Goal: Transaction & Acquisition: Purchase product/service

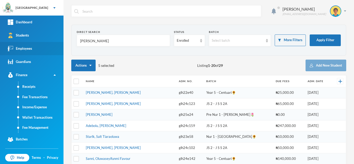
drag, startPoint x: 72, startPoint y: 44, endPoint x: 17, endPoint y: 45, distance: 54.9
click at [17, 45] on div "Greenland Hall Your Bluebic Account Greenland Hall Add a New School Dashboard S…" at bounding box center [177, 82] width 354 height 164
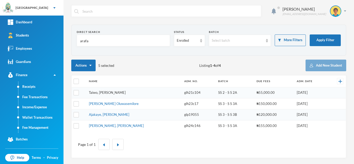
type input "arafa"
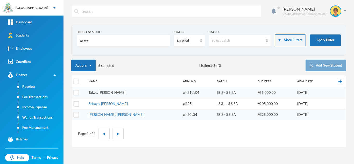
click at [97, 94] on link "Taiwo, [PERSON_NAME]" at bounding box center [107, 92] width 37 height 4
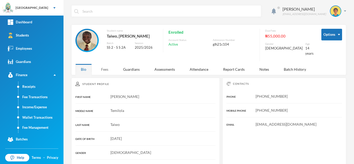
click at [103, 67] on div "Fees" at bounding box center [105, 69] width 18 height 11
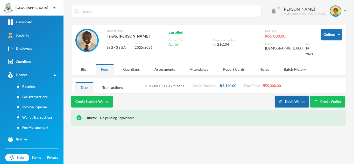
click at [281, 100] on img "button" at bounding box center [280, 101] width 3 height 3
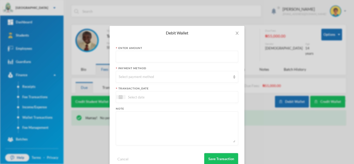
click at [137, 60] on input "text" at bounding box center [177, 57] width 117 height 12
type input "500"
click at [141, 77] on div "Select payment method" at bounding box center [175, 76] width 112 height 5
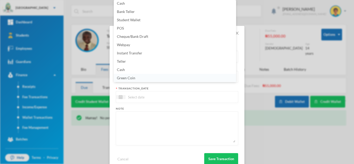
click at [145, 77] on li "Green Coin" at bounding box center [175, 78] width 122 height 8
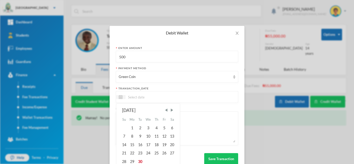
click at [140, 96] on input at bounding box center [147, 97] width 44 height 6
click at [140, 161] on div "30" at bounding box center [140, 161] width 8 height 8
type input "[DATE]"
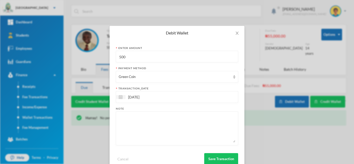
click at [134, 121] on textarea at bounding box center [177, 128] width 117 height 28
type textarea "snacks"
click at [226, 158] on button "Save Transaction" at bounding box center [221, 159] width 34 height 12
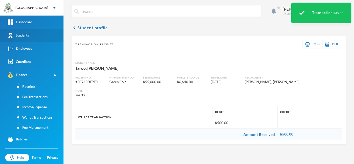
click at [34, 35] on link "Students" at bounding box center [31, 35] width 63 height 13
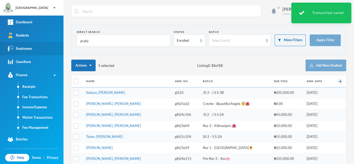
drag, startPoint x: 95, startPoint y: 39, endPoint x: 55, endPoint y: 42, distance: 39.5
click at [55, 42] on div "Greenland Hall Your Bluebic Account Greenland Hall Add a New School Dashboard S…" at bounding box center [177, 82] width 354 height 164
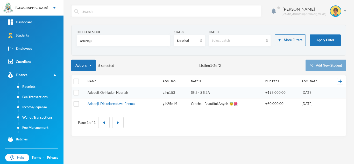
type input "adedeji"
click at [106, 91] on link "Adedeji, Oyinladun Nadriah" at bounding box center [108, 92] width 40 height 4
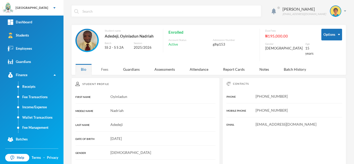
click at [103, 70] on div "Fees" at bounding box center [105, 69] width 18 height 11
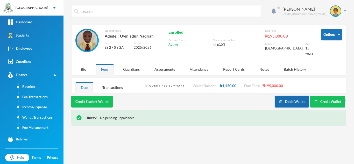
click at [291, 98] on button "Debit Wallet" at bounding box center [292, 102] width 34 height 12
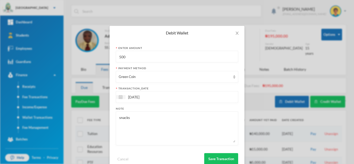
drag, startPoint x: 130, startPoint y: 58, endPoint x: 87, endPoint y: 58, distance: 42.7
click at [87, 58] on div "Debit Wallet Enter Amount 500 Payment Method Green Coin transaction_date [DATE]…" at bounding box center [177, 82] width 354 height 164
type input "600"
click at [211, 160] on button "Save Transaction" at bounding box center [221, 159] width 34 height 12
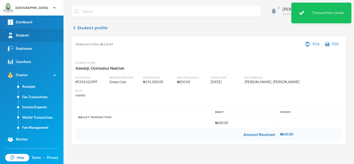
click at [36, 38] on link "Students" at bounding box center [31, 35] width 63 height 13
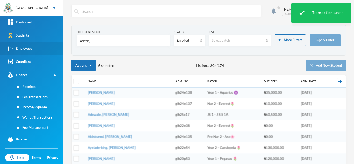
drag, startPoint x: 98, startPoint y: 44, endPoint x: 37, endPoint y: 45, distance: 61.7
click at [45, 44] on div "Greenland Hall Your Bluebic Account Greenland Hall Add a New School Dashboard S…" at bounding box center [177, 82] width 354 height 164
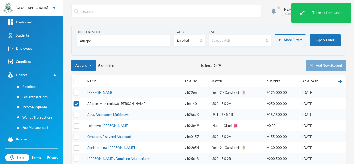
type input "afuape"
click at [101, 102] on link "Afuape, Monireoluwa [PERSON_NAME]" at bounding box center [116, 104] width 59 height 4
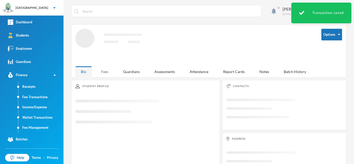
click at [101, 67] on div "Fees" at bounding box center [105, 71] width 18 height 11
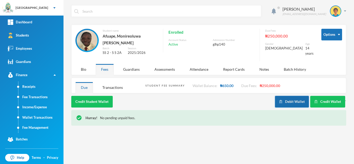
click at [290, 96] on button "Debit Wallet" at bounding box center [292, 102] width 34 height 12
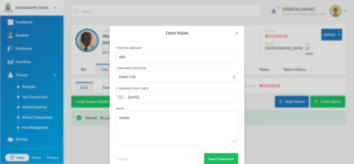
drag, startPoint x: 124, startPoint y: 55, endPoint x: 82, endPoint y: 54, distance: 42.3
click at [82, 54] on div "Debit Wallet Enter Amount 600 Payment Method Green Coin transaction_date [DATE]…" at bounding box center [177, 82] width 354 height 164
type input "500"
click at [211, 155] on button "Save Transaction" at bounding box center [221, 159] width 34 height 12
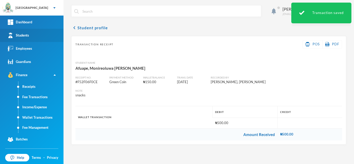
click at [32, 35] on link "Students" at bounding box center [31, 35] width 63 height 13
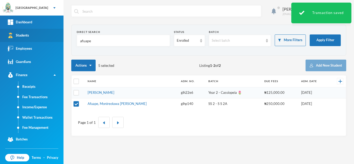
drag, startPoint x: 76, startPoint y: 39, endPoint x: 0, endPoint y: 36, distance: 76.5
click at [0, 36] on div "Greenland Hall Your Bluebic Account Greenland Hall Add a New School Dashboard S…" at bounding box center [177, 82] width 354 height 164
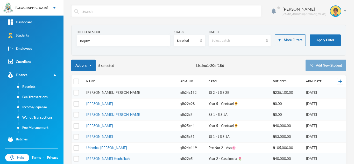
type input "hephz"
click at [107, 91] on link "[PERSON_NAME], [PERSON_NAME]" at bounding box center [113, 92] width 55 height 4
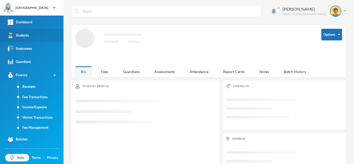
click at [37, 38] on link "Students" at bounding box center [31, 35] width 63 height 13
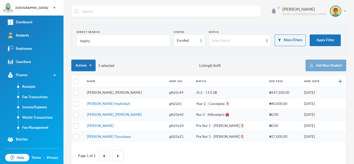
click at [113, 93] on link "[PERSON_NAME], [PERSON_NAME]" at bounding box center [114, 92] width 55 height 4
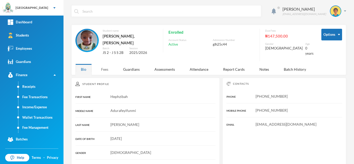
click at [105, 64] on div "Fees" at bounding box center [105, 69] width 18 height 11
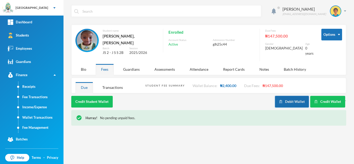
click at [292, 104] on button "Debit Wallet" at bounding box center [292, 102] width 34 height 12
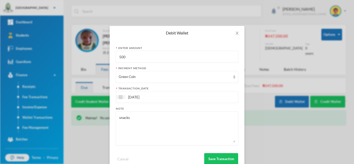
click at [80, 55] on div "Debit Wallet Enter Amount 500 Payment Method Green Coin transaction_date [DATE]…" at bounding box center [177, 82] width 354 height 164
click at [136, 55] on input "500" at bounding box center [177, 57] width 117 height 12
drag, startPoint x: 136, startPoint y: 55, endPoint x: 90, endPoint y: 54, distance: 46.4
click at [90, 54] on div "Debit Wallet Enter Amount 500 Payment Method Green Coin transaction_date [DATE]…" at bounding box center [177, 82] width 354 height 164
type input "100"
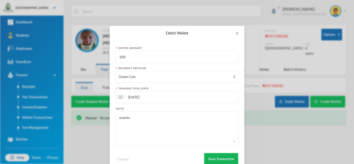
click at [226, 158] on button "Save Transaction" at bounding box center [221, 159] width 34 height 12
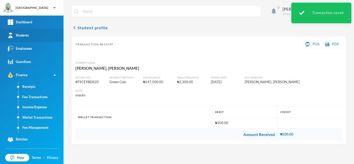
click at [19, 38] on div "Students" at bounding box center [18, 35] width 21 height 5
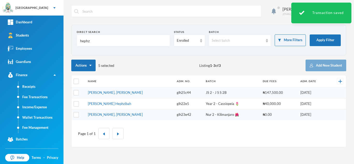
drag, startPoint x: 107, startPoint y: 41, endPoint x: 61, endPoint y: 36, distance: 46.4
click at [61, 36] on div "Greenland Hall Your Bluebic Account Greenland Hall Add a New School Dashboard S…" at bounding box center [177, 82] width 354 height 164
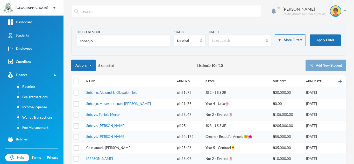
type input "sobanjo"
click at [113, 94] on link "Sobanjo, Alexandria Oluwajomiloju" at bounding box center [111, 92] width 51 height 4
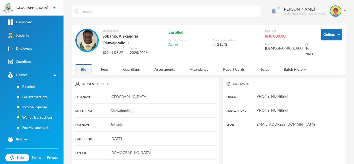
click at [102, 63] on div "Options Student name Sobanjo, Alexandria Oluwajomiloju Batch JS 2 - J S S 2B Se…" at bounding box center [208, 46] width 267 height 35
click at [104, 69] on div "Fees" at bounding box center [105, 69] width 18 height 11
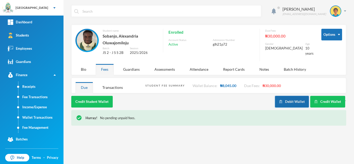
click at [285, 106] on button "Debit Wallet" at bounding box center [292, 102] width 34 height 12
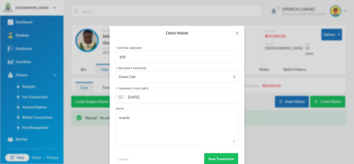
drag, startPoint x: 129, startPoint y: 58, endPoint x: 102, endPoint y: 55, distance: 26.8
click at [102, 55] on div "Debit Wallet Enter Amount 100 Payment Method Green Coin transaction_date 30/09/…" at bounding box center [177, 82] width 354 height 164
type input "500"
click at [221, 158] on button "Save Transaction" at bounding box center [221, 159] width 34 height 12
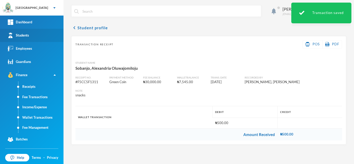
click at [39, 39] on link "Students" at bounding box center [31, 35] width 63 height 13
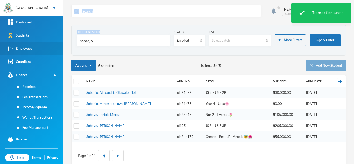
drag, startPoint x: 73, startPoint y: 46, endPoint x: 42, endPoint y: 42, distance: 30.8
click at [42, 42] on div "Greenland Hall Your Bluebic Account Greenland Hall Add a New School Dashboard S…" at bounding box center [177, 82] width 354 height 164
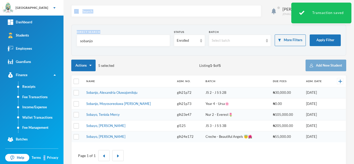
click at [96, 42] on input "sobanjo" at bounding box center [124, 41] width 88 height 12
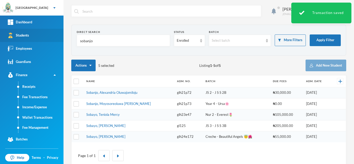
drag, startPoint x: 96, startPoint y: 42, endPoint x: 46, endPoint y: 38, distance: 50.4
click at [46, 38] on div "Greenland Hall Your Bluebic Account Greenland Hall Add a New School Dashboard S…" at bounding box center [177, 82] width 354 height 164
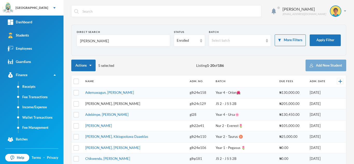
type input "kendra"
click at [100, 102] on link "John, Kendra Ngozi" at bounding box center [112, 104] width 55 height 4
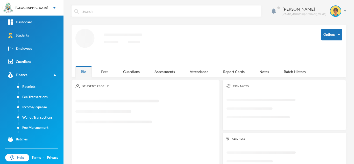
click at [105, 70] on div "Fees" at bounding box center [105, 71] width 18 height 11
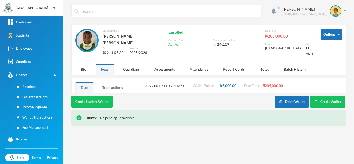
click at [114, 82] on div "Transactions" at bounding box center [112, 87] width 31 height 11
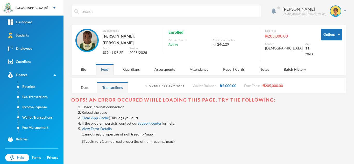
click at [101, 110] on link "Reload the page" at bounding box center [94, 112] width 25 height 4
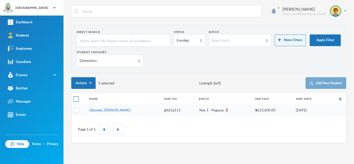
click at [75, 98] on input "checkbox" at bounding box center [76, 98] width 5 height 5
checkbox input "true"
click at [75, 98] on input "checkbox" at bounding box center [76, 98] width 5 height 5
checkbox input "false"
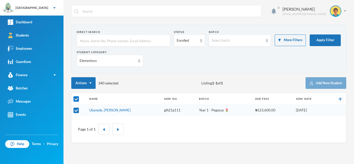
checkbox input "false"
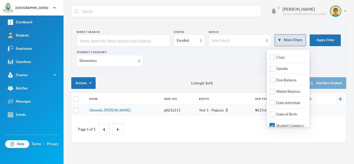
click at [295, 40] on button "More Filters" at bounding box center [290, 40] width 31 height 12
click at [272, 102] on input "Date Admitted" at bounding box center [271, 102] width 5 height 5
checkbox input "true"
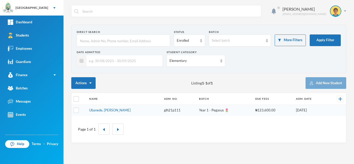
click at [134, 56] on input "text" at bounding box center [123, 61] width 74 height 12
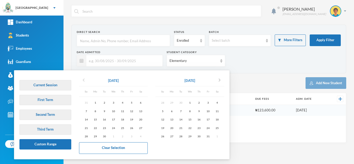
click at [85, 82] on icon "chevron_left" at bounding box center [84, 80] width 6 height 6
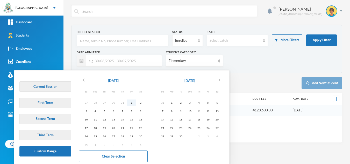
click at [132, 102] on div "1" at bounding box center [131, 102] width 9 height 6
click at [182, 136] on div "30" at bounding box center [180, 136] width 9 height 6
type input "01/08/2025 - 30/09/2025"
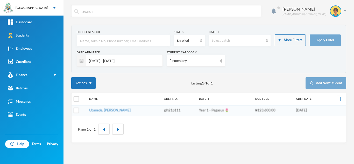
checkbox input "true"
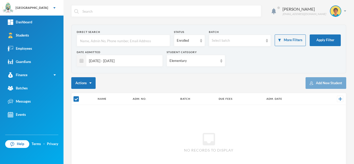
click at [190, 60] on div "Elementary" at bounding box center [193, 60] width 48 height 5
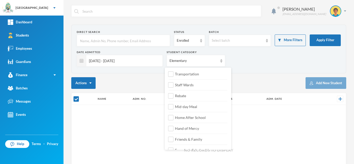
click at [171, 159] on input "Elementary" at bounding box center [170, 161] width 5 height 5
checkbox input "false"
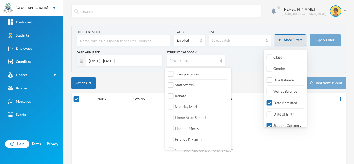
click at [290, 37] on button "More Filters" at bounding box center [290, 40] width 31 height 12
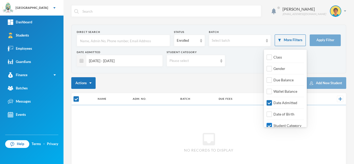
checkbox input "false"
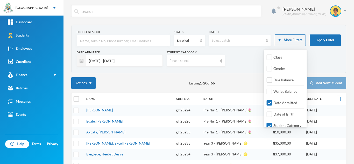
click at [269, 123] on input "Student Category" at bounding box center [269, 125] width 5 height 5
checkbox input "false"
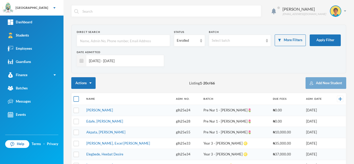
click at [75, 98] on input "checkbox" at bounding box center [76, 98] width 5 height 5
checkbox input "true"
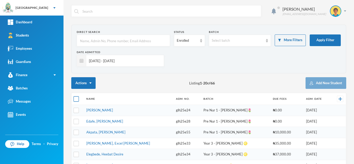
checkbox input "true"
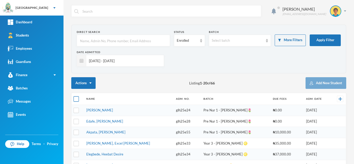
checkbox input "true"
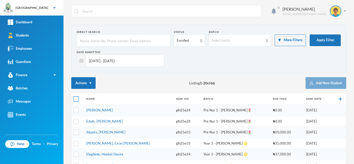
checkbox input "true"
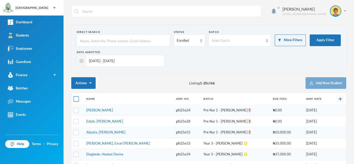
checkbox input "true"
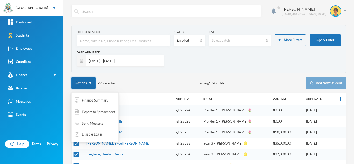
click at [88, 84] on button "Actions" at bounding box center [83, 83] width 24 height 12
click at [85, 112] on span "Export to Spreadsheet" at bounding box center [98, 112] width 33 height 5
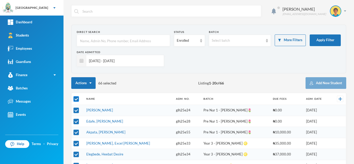
click at [75, 97] on input "checkbox" at bounding box center [76, 98] width 5 height 5
checkbox input "false"
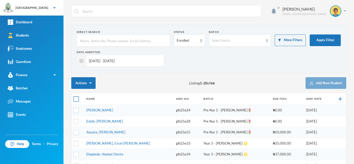
checkbox input "false"
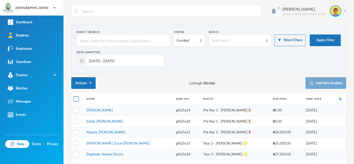
checkbox input "false"
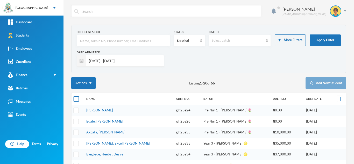
checkbox input "false"
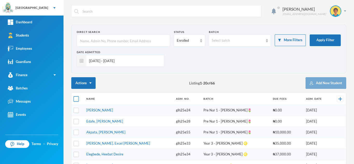
checkbox input "false"
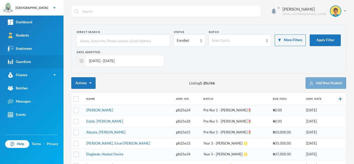
click at [26, 61] on div "Guardians" at bounding box center [19, 61] width 23 height 5
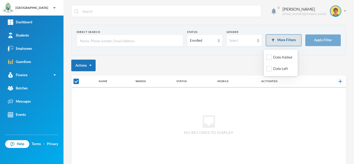
checkbox input "false"
click at [278, 40] on button "More Filters" at bounding box center [283, 40] width 35 height 12
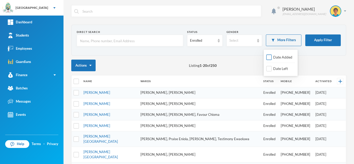
click at [269, 58] on input "Date Added" at bounding box center [268, 57] width 5 height 5
checkbox input "true"
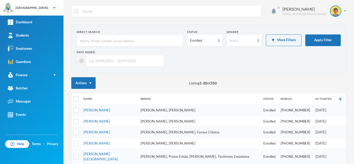
click at [108, 63] on input "text" at bounding box center [123, 61] width 75 height 12
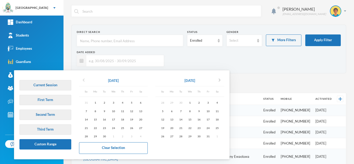
click at [84, 80] on icon "chevron_left" at bounding box center [84, 80] width 6 height 6
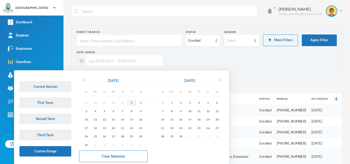
click at [133, 101] on div "1" at bounding box center [131, 102] width 9 height 6
click at [181, 135] on div "30" at bounding box center [180, 136] width 9 height 6
type input "01/08/2025 - 30/09/2025"
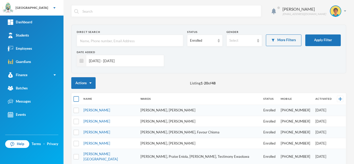
click at [75, 98] on input "checkbox" at bounding box center [76, 98] width 5 height 5
checkbox input "true"
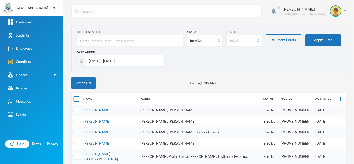
checkbox input "true"
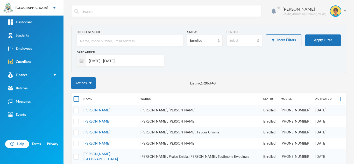
checkbox input "true"
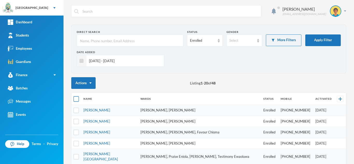
checkbox input "true"
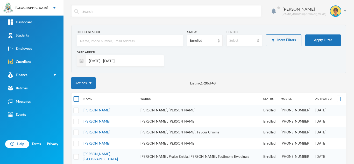
checkbox input "true"
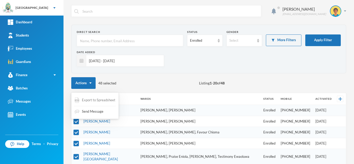
click at [93, 100] on span "Export to Spreadsheet" at bounding box center [98, 100] width 33 height 5
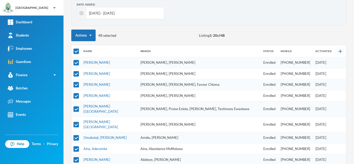
scroll to position [48, 0]
drag, startPoint x: 162, startPoint y: 110, endPoint x: 167, endPoint y: 154, distance: 44.4
click at [181, 34] on div "Actions 48 selected Listing 1 - 20 of 48" at bounding box center [208, 35] width 275 height 12
click at [138, 63] on td "Oloyede, Darasimi Victoria" at bounding box center [199, 62] width 123 height 11
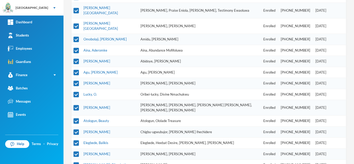
scroll to position [207, 0]
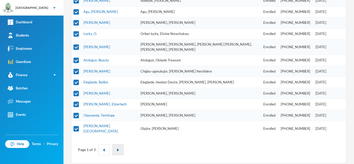
click at [118, 148] on img "button" at bounding box center [117, 149] width 3 height 3
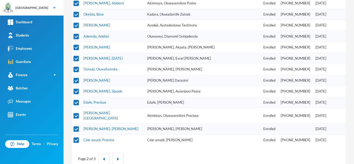
scroll to position [193, 0]
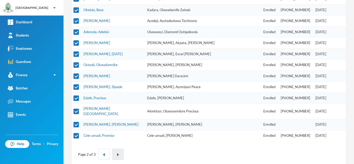
click at [119, 149] on button "button" at bounding box center [117, 154] width 11 height 11
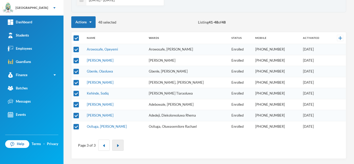
scroll to position [61, 0]
click at [102, 145] on img "button" at bounding box center [103, 145] width 3 height 3
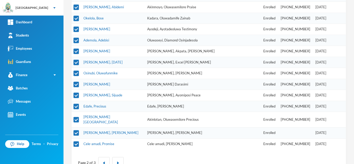
scroll to position [185, 0]
click at [103, 161] on img "button" at bounding box center [103, 162] width 3 height 3
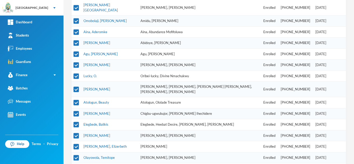
scroll to position [154, 0]
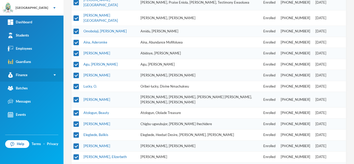
click at [22, 72] on div "Finance" at bounding box center [18, 74] width 20 height 5
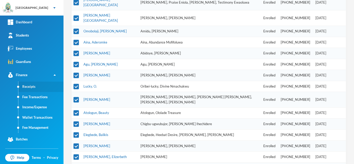
click at [25, 90] on link "Receipts" at bounding box center [40, 87] width 45 height 10
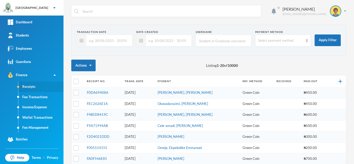
click at [37, 86] on link "Receipts" at bounding box center [40, 87] width 45 height 10
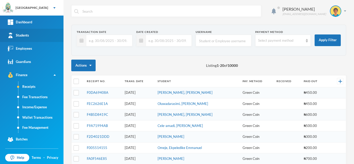
click at [36, 35] on link "Students" at bounding box center [31, 35] width 63 height 13
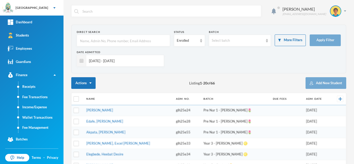
click at [120, 62] on input "01/08/2025 - 30/09/2025" at bounding box center [123, 61] width 75 height 12
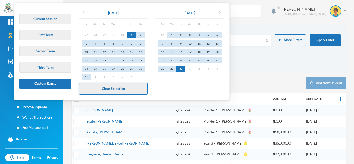
click at [119, 89] on button "Clear Selection" at bounding box center [113, 89] width 69 height 12
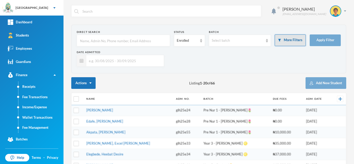
click at [278, 40] on img "button" at bounding box center [279, 40] width 3 height 3
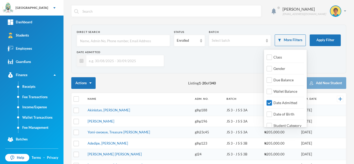
click at [271, 102] on input "Date Admitted" at bounding box center [269, 102] width 5 height 5
checkbox input "false"
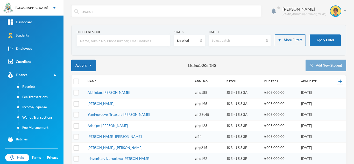
click at [114, 37] on input "text" at bounding box center [124, 41] width 88 height 12
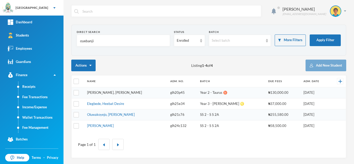
type input "oyebanji"
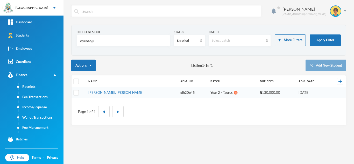
click at [105, 92] on link "[PERSON_NAME], [PERSON_NAME]" at bounding box center [115, 92] width 55 height 4
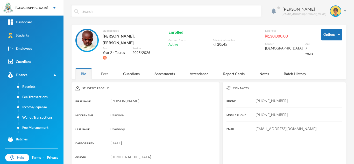
click at [101, 70] on div "Fees" at bounding box center [105, 73] width 18 height 11
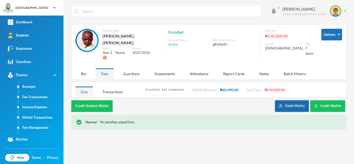
click at [285, 100] on button "Debit Wallet" at bounding box center [292, 106] width 34 height 12
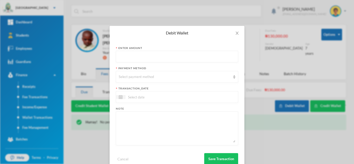
click at [172, 59] on input "text" at bounding box center [177, 57] width 117 height 12
type input "450"
click at [161, 74] on div "Select payment method" at bounding box center [175, 76] width 112 height 5
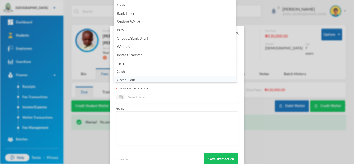
scroll to position [2, 0]
click at [160, 76] on li "Green Coin" at bounding box center [175, 78] width 122 height 8
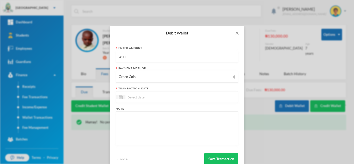
click at [148, 96] on input at bounding box center [147, 97] width 44 height 6
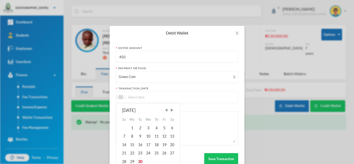
click at [140, 161] on div "30" at bounding box center [140, 161] width 8 height 8
type input "[DATE]"
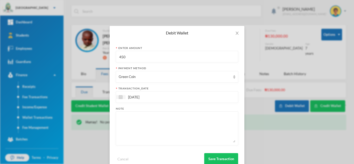
click at [140, 122] on textarea at bounding box center [177, 128] width 117 height 28
type textarea "snacks"
click at [208, 157] on button "Save Transaction" at bounding box center [221, 159] width 34 height 12
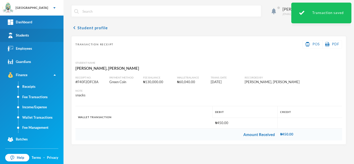
click at [52, 40] on link "Students" at bounding box center [31, 35] width 63 height 13
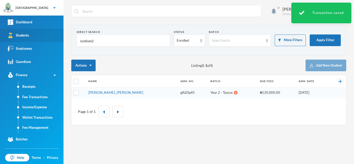
drag, startPoint x: 101, startPoint y: 43, endPoint x: 25, endPoint y: 40, distance: 76.2
click at [25, 40] on div "Greenland Hall Your Bluebic Account Greenland Hall Add a New School Dashboard S…" at bounding box center [177, 82] width 354 height 164
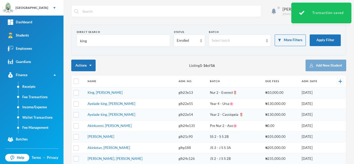
type input "king"
click at [106, 93] on link "King, [PERSON_NAME]" at bounding box center [105, 92] width 35 height 4
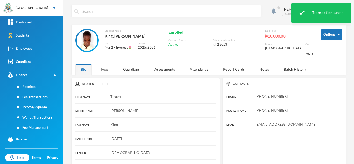
click at [101, 66] on div "Fees" at bounding box center [105, 69] width 18 height 11
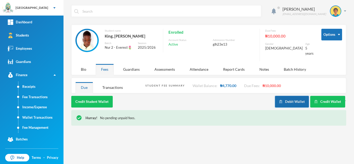
click at [281, 100] on img "button" at bounding box center [280, 101] width 3 height 3
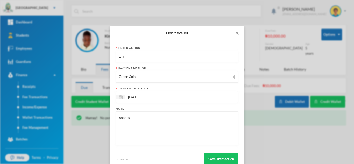
click at [133, 59] on input "450" at bounding box center [177, 57] width 117 height 12
type input "400"
click at [213, 154] on button "Save Transaction" at bounding box center [221, 159] width 34 height 12
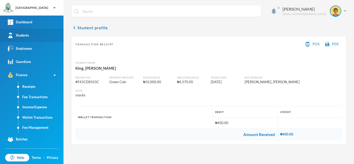
click at [36, 34] on link "Students" at bounding box center [31, 35] width 63 height 13
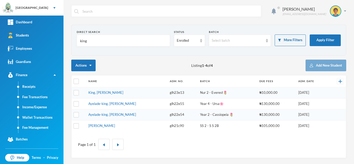
drag, startPoint x: 103, startPoint y: 42, endPoint x: 61, endPoint y: 39, distance: 42.4
click at [61, 39] on div "Greenland Hall Your Bluebic Account Greenland Hall Add a New School Dashboard S…" at bounding box center [177, 82] width 354 height 164
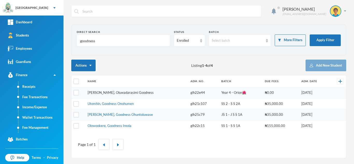
type input "goodness"
click at [114, 92] on link "Victor-idowu, Oluwadarasimi Goodness" at bounding box center [121, 92] width 66 height 4
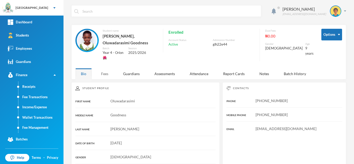
click at [105, 74] on div "Fees" at bounding box center [105, 73] width 18 height 11
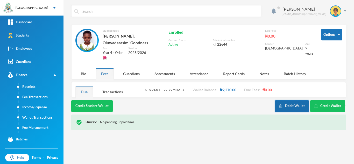
click at [285, 100] on button "Debit Wallet" at bounding box center [292, 106] width 34 height 12
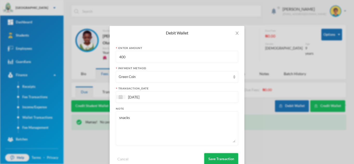
click at [211, 157] on button "Save Transaction" at bounding box center [221, 159] width 34 height 12
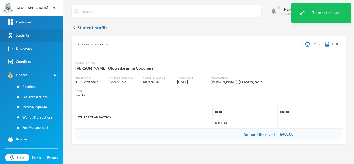
click at [41, 30] on link "Students" at bounding box center [31, 35] width 63 height 13
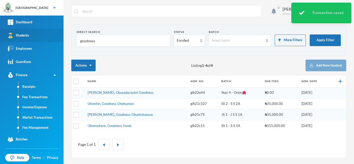
drag, startPoint x: 97, startPoint y: 41, endPoint x: 21, endPoint y: 36, distance: 76.6
click at [21, 36] on div "Greenland Hall Your Bluebic Account Greenland Hall Add a New School Dashboard S…" at bounding box center [177, 82] width 354 height 164
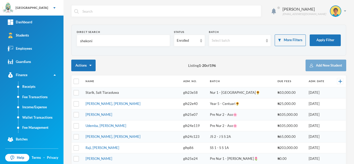
type input "shekoni"
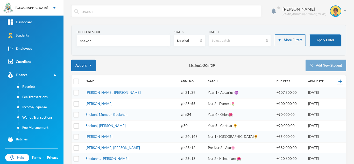
click at [312, 41] on button "Apply Filter" at bounding box center [325, 40] width 31 height 12
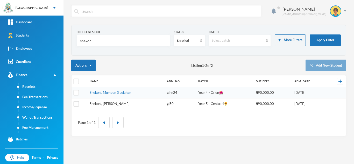
click at [111, 102] on link "Shekoni, Ganiyat Anjola" at bounding box center [110, 104] width 40 height 4
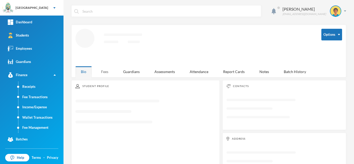
click at [106, 69] on div "Fees" at bounding box center [105, 71] width 18 height 11
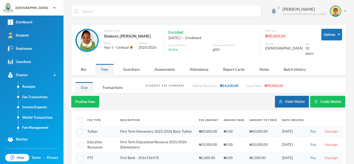
click at [283, 98] on button "Debit Wallet" at bounding box center [292, 102] width 34 height 12
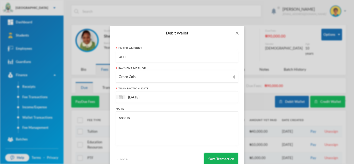
click at [207, 157] on button "Save Transaction" at bounding box center [221, 159] width 34 height 12
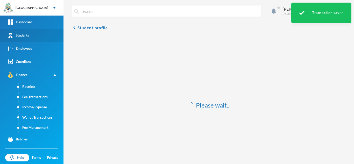
click at [41, 35] on link "Students" at bounding box center [31, 35] width 63 height 13
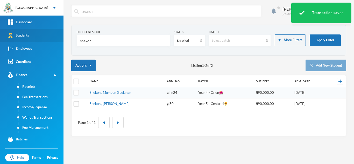
drag, startPoint x: 97, startPoint y: 41, endPoint x: 58, endPoint y: 36, distance: 39.0
click at [58, 36] on div "Greenland Hall Your Bluebic Account Greenland Hall Add a New School Dashboard S…" at bounding box center [177, 82] width 354 height 164
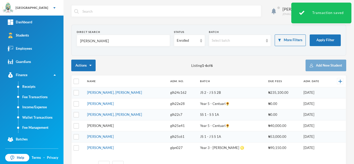
type input "hassan"
click at [105, 127] on link "[PERSON_NAME]" at bounding box center [100, 126] width 27 height 4
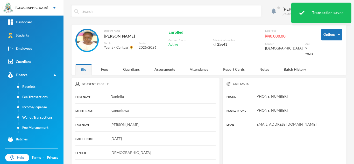
click at [107, 71] on div "Options Student name Hassan, Daniella Iyanuoluwa Batch Year 5 - Centuari🌻 Sessi…" at bounding box center [208, 50] width 275 height 51
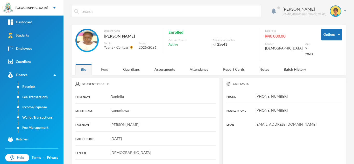
click at [105, 64] on div "Fees" at bounding box center [105, 69] width 18 height 11
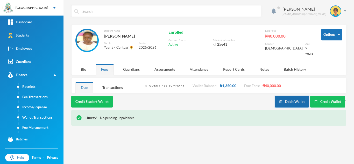
click at [287, 100] on button "Debit Wallet" at bounding box center [292, 102] width 34 height 12
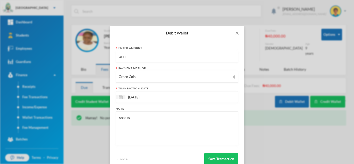
drag, startPoint x: 127, startPoint y: 58, endPoint x: 66, endPoint y: 34, distance: 65.3
click at [66, 34] on div "Debit Wallet Enter Amount 400 Payment Method Green Coin transaction_date 30/09/…" at bounding box center [177, 82] width 354 height 164
type input "200"
click at [219, 158] on button "Save Transaction" at bounding box center [221, 159] width 34 height 12
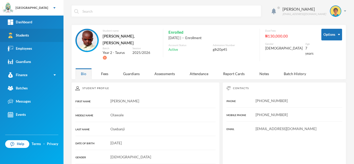
click at [41, 37] on link "Students" at bounding box center [31, 35] width 63 height 13
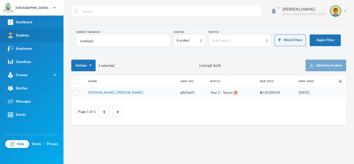
drag, startPoint x: 100, startPoint y: 43, endPoint x: 43, endPoint y: 38, distance: 56.9
click at [43, 38] on div "Greenland Hall Your Bluebic Account Greenland Hall Add a New School Dashboard S…" at bounding box center [177, 82] width 354 height 164
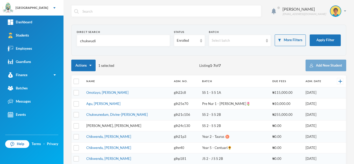
type input "chukwudi"
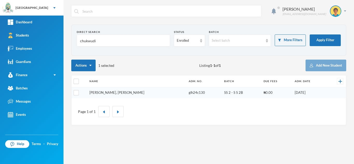
click at [106, 92] on link "Chukwudi, Jessica Neto" at bounding box center [116, 92] width 55 height 4
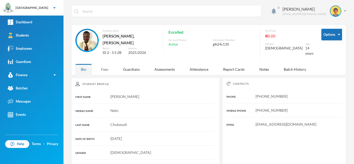
click at [102, 64] on div "Fees" at bounding box center [105, 69] width 18 height 11
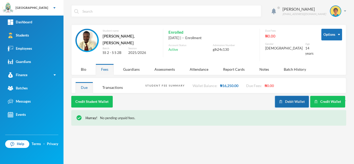
click at [282, 100] on img "button" at bounding box center [280, 101] width 3 height 3
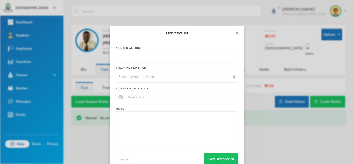
click at [136, 57] on input "text" at bounding box center [177, 57] width 117 height 12
type input "1100"
click at [139, 77] on div "Select payment method" at bounding box center [175, 76] width 112 height 5
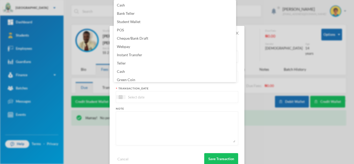
scroll to position [2, 0]
click at [139, 77] on li "Green Coin" at bounding box center [175, 78] width 122 height 8
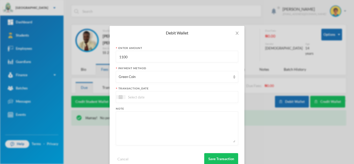
click at [139, 97] on input at bounding box center [147, 97] width 44 height 6
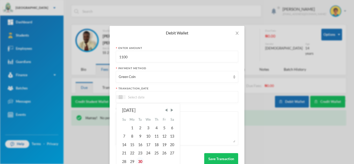
click at [140, 159] on div "30" at bounding box center [140, 161] width 8 height 8
type input "[DATE]"
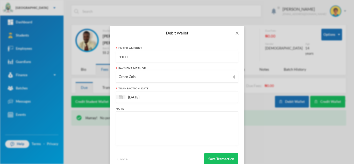
click at [137, 120] on textarea at bounding box center [177, 128] width 117 height 28
type textarea "snacks"
click at [217, 158] on button "Save Transaction" at bounding box center [221, 159] width 34 height 12
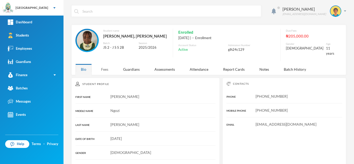
click at [109, 64] on div "Fees" at bounding box center [105, 69] width 18 height 11
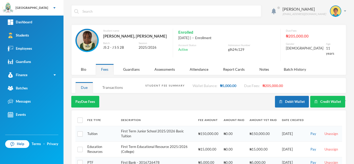
click at [111, 83] on div "Transactions" at bounding box center [112, 87] width 31 height 11
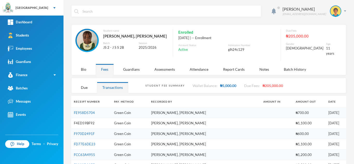
click at [79, 121] on link "F4ED59BF92" at bounding box center [84, 123] width 21 height 4
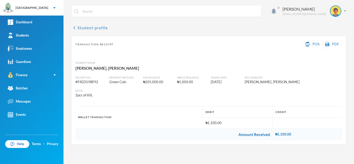
click at [98, 30] on button "chevron_left Student profile" at bounding box center [89, 28] width 37 height 6
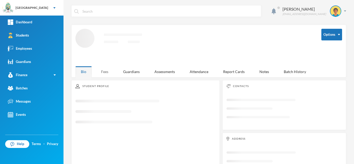
click at [102, 68] on div "Fees" at bounding box center [105, 71] width 18 height 11
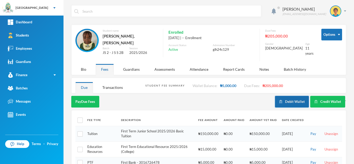
click at [284, 96] on button "Debit Wallet" at bounding box center [292, 102] width 34 height 12
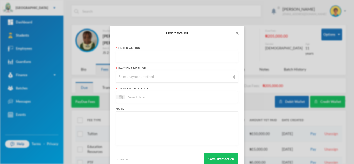
click at [148, 55] on input "text" at bounding box center [177, 57] width 117 height 12
type input "900"
click at [146, 79] on div "Select payment method" at bounding box center [175, 76] width 112 height 5
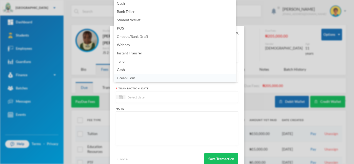
click at [146, 79] on li "Green Coin" at bounding box center [175, 78] width 122 height 8
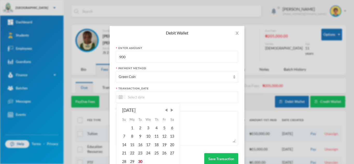
click at [141, 98] on input at bounding box center [147, 97] width 44 height 6
click at [140, 158] on div "30" at bounding box center [140, 161] width 8 height 8
type input "[DATE]"
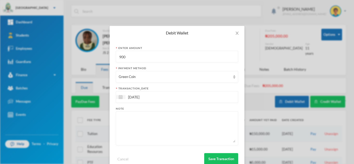
click at [138, 140] on textarea at bounding box center [177, 128] width 117 height 28
type textarea "snacks"
click at [208, 156] on button "Save Transaction" at bounding box center [221, 159] width 34 height 12
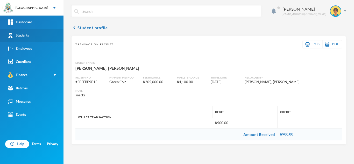
click at [30, 33] on link "Students" at bounding box center [31, 35] width 63 height 13
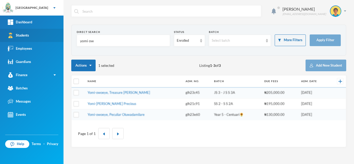
drag, startPoint x: 100, startPoint y: 42, endPoint x: 21, endPoint y: 35, distance: 79.3
click at [22, 35] on div "Greenland Hall Your Bluebic Account Greenland Hall Add a New School Dashboard S…" at bounding box center [177, 82] width 354 height 164
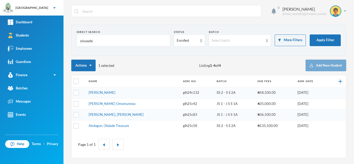
type input "oloyede"
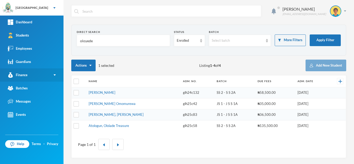
click at [19, 74] on div "Finance" at bounding box center [18, 74] width 20 height 5
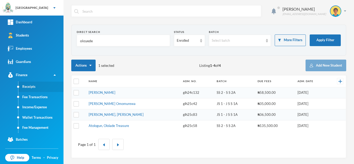
click at [32, 86] on link "Receipts" at bounding box center [40, 87] width 45 height 10
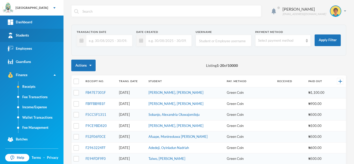
click at [41, 39] on link "Students" at bounding box center [31, 35] width 63 height 13
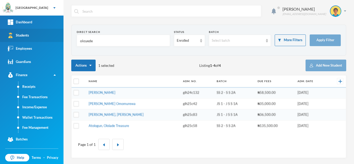
drag, startPoint x: 103, startPoint y: 41, endPoint x: 48, endPoint y: 36, distance: 54.7
click at [49, 36] on div "Greenland Hall Your Bluebic Account Greenland Hall Add a New School Dashboard S…" at bounding box center [177, 82] width 354 height 164
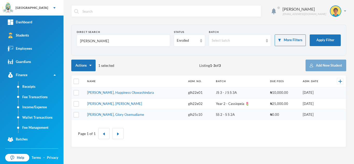
type input "george"
click at [109, 92] on link "[PERSON_NAME], Happiness Oluwashindara" at bounding box center [120, 92] width 67 height 4
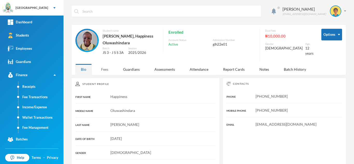
click at [107, 66] on div "Fees" at bounding box center [105, 69] width 18 height 11
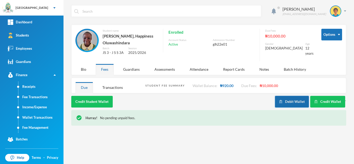
click at [281, 100] on img "button" at bounding box center [280, 101] width 3 height 3
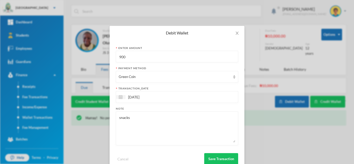
click at [102, 58] on div "Debit Wallet Enter Amount 900 Payment Method Green Coin transaction_date 30/09/…" at bounding box center [177, 82] width 354 height 164
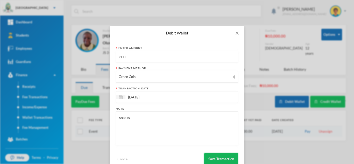
type input "300"
click at [221, 160] on button "Save Transaction" at bounding box center [221, 159] width 34 height 12
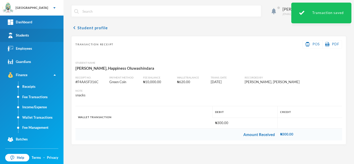
click at [17, 34] on div "Students" at bounding box center [18, 35] width 21 height 5
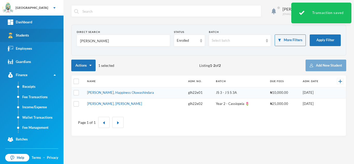
drag, startPoint x: 93, startPoint y: 40, endPoint x: 48, endPoint y: 38, distance: 45.1
click at [48, 38] on div "Greenland Hall Your Bluebic Account Greenland Hall Add a New School Dashboard S…" at bounding box center [177, 82] width 354 height 164
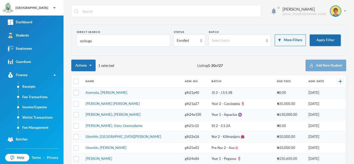
type input "osituga"
click at [310, 40] on button "Apply Filter" at bounding box center [325, 40] width 31 height 12
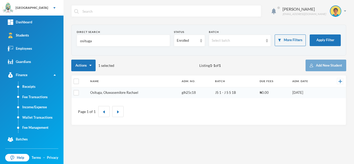
click at [111, 92] on link "Osituga, Oluwasemilore Rachael" at bounding box center [114, 92] width 48 height 4
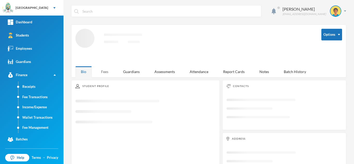
click at [105, 68] on div "Fees" at bounding box center [105, 71] width 18 height 11
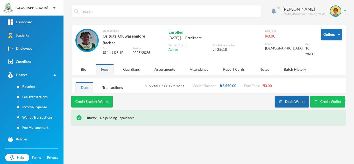
click at [291, 96] on button "Debit Wallet" at bounding box center [292, 102] width 34 height 12
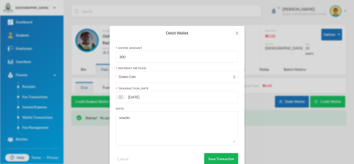
click at [228, 159] on button "Save Transaction" at bounding box center [221, 159] width 34 height 12
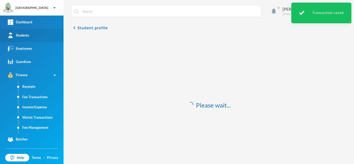
click at [24, 39] on link "Students" at bounding box center [31, 35] width 63 height 13
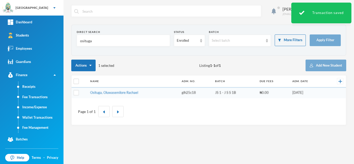
drag, startPoint x: 99, startPoint y: 46, endPoint x: 60, endPoint y: 40, distance: 39.8
click at [60, 40] on div "Greenland Hall Your Bluebic Account Greenland Hall Add a New School Dashboard S…" at bounding box center [177, 82] width 354 height 164
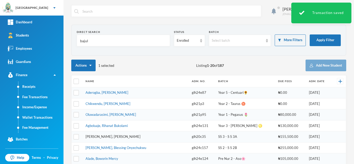
type input "bajul"
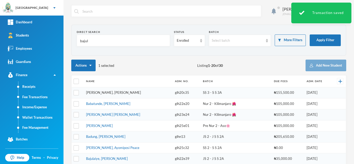
click at [103, 91] on link "Bashorun, Balikis Ayomide" at bounding box center [113, 92] width 55 height 4
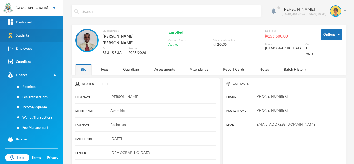
click at [40, 36] on link "Students" at bounding box center [31, 35] width 63 height 13
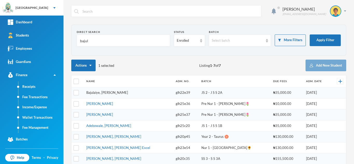
click at [100, 93] on link "Bajulaiye, Moyinoluwa Zion" at bounding box center [107, 92] width 42 height 4
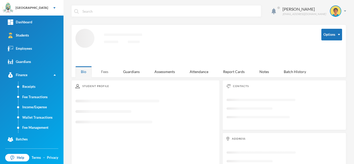
click at [100, 69] on div "Fees" at bounding box center [105, 71] width 18 height 11
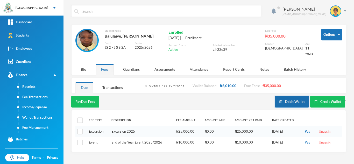
click at [291, 96] on button "Debit Wallet" at bounding box center [292, 102] width 34 height 12
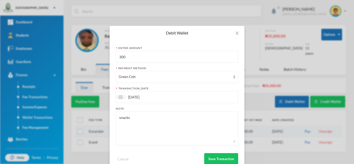
drag, startPoint x: 133, startPoint y: 60, endPoint x: 88, endPoint y: 53, distance: 45.4
click at [88, 53] on div "Debit Wallet Enter Amount 300 Payment Method Green Coin transaction_date 30/09/…" at bounding box center [177, 82] width 354 height 164
type input "200"
click at [214, 160] on button "Save Transaction" at bounding box center [221, 159] width 34 height 12
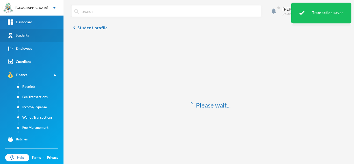
click at [49, 34] on link "Students" at bounding box center [31, 35] width 63 height 13
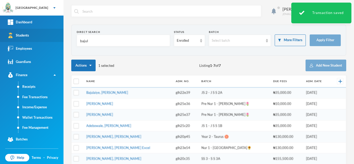
drag, startPoint x: 80, startPoint y: 40, endPoint x: 53, endPoint y: 38, distance: 26.7
click at [53, 38] on div "Greenland Hall Your Bluebic Account Greenland Hall Add a New School Dashboard S…" at bounding box center [177, 82] width 354 height 164
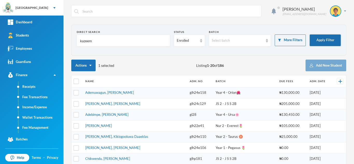
type input "kazeem"
click at [312, 40] on button "Apply Filter" at bounding box center [325, 40] width 31 height 12
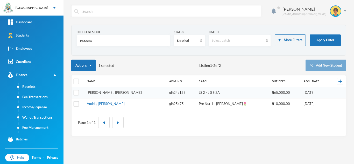
click at [98, 92] on link "[PERSON_NAME], [PERSON_NAME]" at bounding box center [114, 92] width 55 height 4
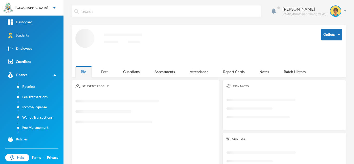
click at [106, 71] on div "Fees" at bounding box center [105, 71] width 18 height 11
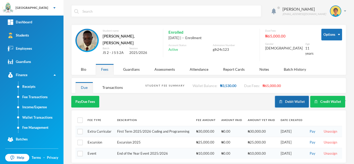
click at [287, 97] on button "Debit Wallet" at bounding box center [292, 102] width 34 height 12
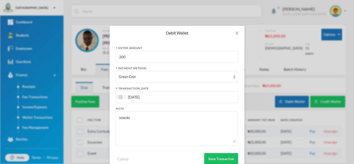
drag, startPoint x: 130, startPoint y: 56, endPoint x: 88, endPoint y: 60, distance: 42.1
click at [88, 60] on div "Debit Wallet Enter Amount 200 Payment Method Green Coin transaction_date 30/09/…" at bounding box center [177, 82] width 354 height 164
type input "400"
click at [218, 160] on button "Save Transaction" at bounding box center [221, 159] width 34 height 12
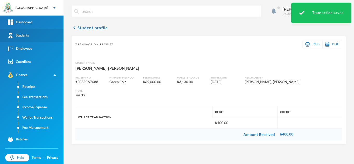
click at [29, 33] on div "Students" at bounding box center [18, 35] width 21 height 5
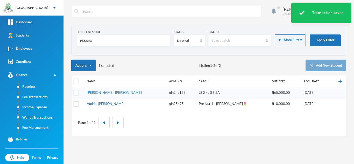
drag, startPoint x: 100, startPoint y: 40, endPoint x: 67, endPoint y: 37, distance: 33.0
click at [67, 37] on div "Aderogba Olumide olumide.aderogba@greenlandhall.org Direct Search kazeem Status…" at bounding box center [208, 82] width 290 height 164
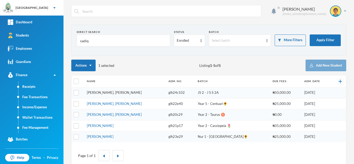
type input "sadiq"
click at [105, 92] on link "[PERSON_NAME], [PERSON_NAME]" at bounding box center [114, 92] width 55 height 4
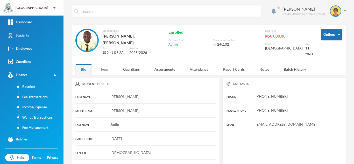
click at [105, 65] on div "Fees" at bounding box center [105, 69] width 18 height 11
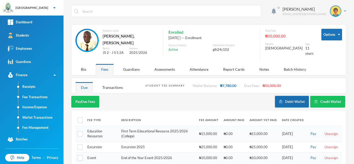
click at [284, 96] on button "Debit Wallet" at bounding box center [292, 102] width 34 height 12
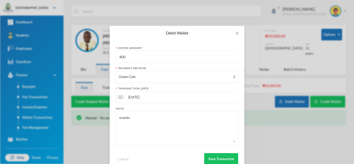
drag, startPoint x: 134, startPoint y: 61, endPoint x: 105, endPoint y: 58, distance: 29.2
click at [105, 58] on div "Debit Wallet Enter Amount 400 Payment Method Green Coin transaction_date 30/09/…" at bounding box center [177, 82] width 354 height 164
type input "300"
click at [217, 156] on button "Save Transaction" at bounding box center [221, 159] width 34 height 12
click at [212, 159] on button "Save Transaction" at bounding box center [221, 159] width 34 height 12
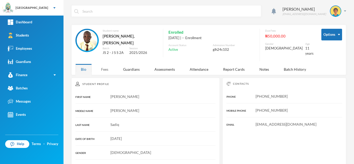
click at [103, 67] on div "Fees" at bounding box center [105, 69] width 18 height 11
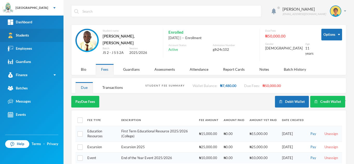
click at [37, 40] on link "Students" at bounding box center [31, 35] width 63 height 13
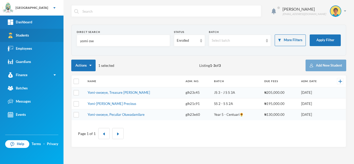
drag, startPoint x: 56, startPoint y: 39, endPoint x: 41, endPoint y: 38, distance: 14.8
click at [41, 38] on div "Greenland Hall Your Bluebic Account Greenland Hall Add a New School Dashboard S…" at bounding box center [177, 82] width 354 height 164
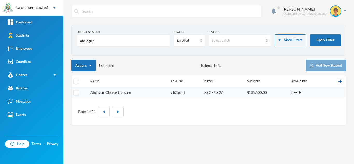
type input "atologun"
click at [117, 93] on link "Atologun, Ololade Treasure" at bounding box center [110, 92] width 40 height 4
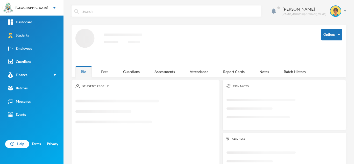
click at [104, 72] on div "Fees" at bounding box center [105, 71] width 18 height 11
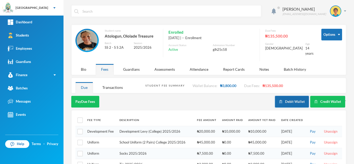
click at [281, 96] on button "Debit Wallet" at bounding box center [292, 102] width 34 height 12
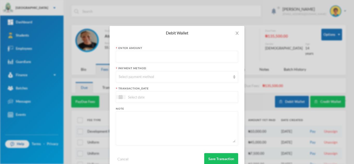
click at [131, 58] on input "text" at bounding box center [177, 57] width 117 height 12
type input "800"
click at [131, 76] on div "Select payment method" at bounding box center [175, 76] width 112 height 5
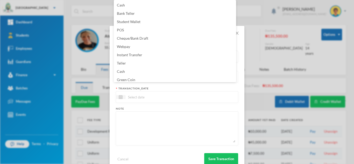
scroll to position [2, 0]
click at [130, 76] on span "Green Coin" at bounding box center [126, 78] width 18 height 4
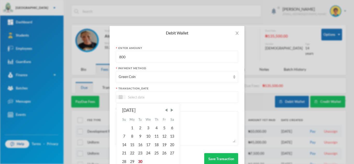
click at [136, 97] on input at bounding box center [147, 97] width 44 height 6
click at [138, 159] on div "30" at bounding box center [140, 161] width 8 height 8
type input "[DATE]"
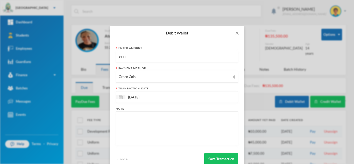
click at [136, 134] on textarea at bounding box center [177, 128] width 117 height 28
type textarea "snacks"
click at [208, 158] on button "Save Transaction" at bounding box center [221, 159] width 34 height 12
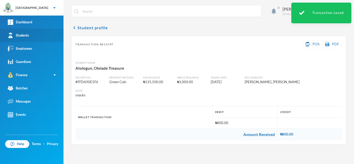
click at [48, 39] on link "Students" at bounding box center [31, 35] width 63 height 13
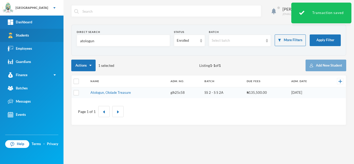
drag, startPoint x: 102, startPoint y: 39, endPoint x: 63, endPoint y: 36, distance: 39.0
click at [63, 36] on div "Greenland Hall Your Bluebic Account Greenland Hall Add a New School Dashboard S…" at bounding box center [177, 82] width 354 height 164
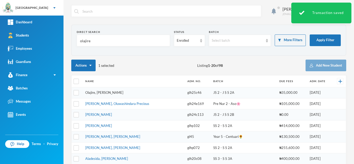
type input "olajire"
click at [103, 92] on link "Olajire, [PERSON_NAME]" at bounding box center [104, 92] width 38 height 4
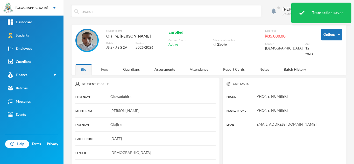
click at [104, 66] on div "Fees" at bounding box center [105, 69] width 18 height 11
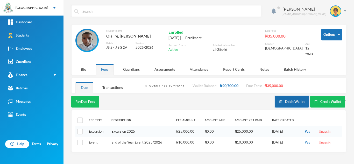
click at [296, 97] on button "Debit Wallet" at bounding box center [292, 102] width 34 height 12
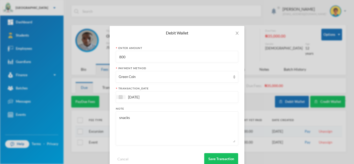
drag, startPoint x: 142, startPoint y: 60, endPoint x: 94, endPoint y: 56, distance: 48.8
click at [94, 56] on div "Debit Wallet Enter Amount 800 Payment Method Green Coin transaction_date [DATE]…" at bounding box center [177, 82] width 354 height 164
type input "500"
click at [213, 156] on button "Save Transaction" at bounding box center [221, 159] width 34 height 12
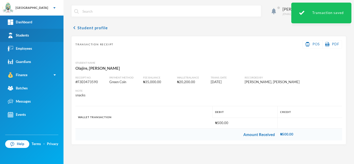
click at [27, 33] on div "Students" at bounding box center [18, 35] width 21 height 5
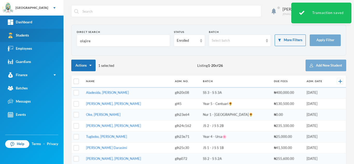
drag, startPoint x: 107, startPoint y: 43, endPoint x: 60, endPoint y: 38, distance: 47.1
click at [60, 38] on div "Greenland Hall Your Bluebic Account Greenland Hall Add a New School Dashboard S…" at bounding box center [177, 82] width 354 height 164
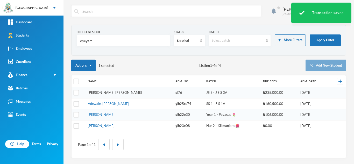
type input "oyeyemi"
click at [105, 93] on link "[PERSON_NAME] [PERSON_NAME]" at bounding box center [115, 92] width 54 height 4
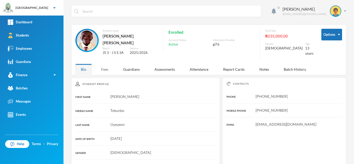
click at [109, 70] on div "Fees" at bounding box center [105, 69] width 18 height 11
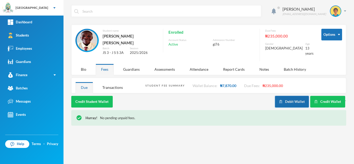
click at [282, 103] on button "Debit Wallet" at bounding box center [292, 102] width 34 height 12
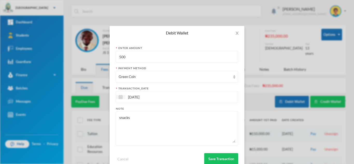
drag, startPoint x: 123, startPoint y: 57, endPoint x: 96, endPoint y: 58, distance: 27.5
click at [96, 58] on div "Debit Wallet Enter Amount 500 Payment Method Green Coin transaction_date [DATE]…" at bounding box center [177, 82] width 354 height 164
type input "1200"
click at [213, 155] on button "Save Transaction" at bounding box center [221, 159] width 34 height 12
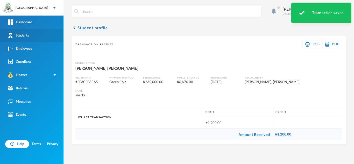
click at [29, 37] on div "Students" at bounding box center [18, 35] width 21 height 5
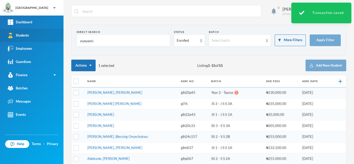
drag, startPoint x: 63, startPoint y: 37, endPoint x: 52, endPoint y: 36, distance: 11.4
click at [52, 36] on div "Greenland Hall Your Bluebic Account Greenland Hall Add a New School Dashboard S…" at bounding box center [177, 82] width 354 height 164
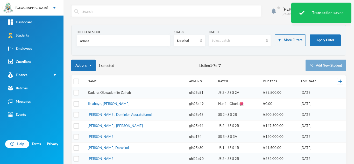
type input "adara"
click at [124, 93] on link "Kadara, Oluwadamife Zainab" at bounding box center [109, 92] width 43 height 4
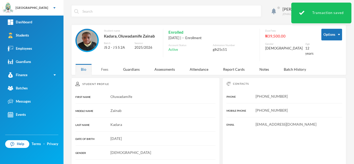
click at [102, 69] on div "Fees" at bounding box center [105, 69] width 18 height 11
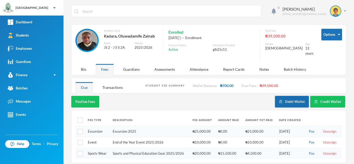
click at [277, 103] on button "Debit Wallet" at bounding box center [292, 102] width 34 height 12
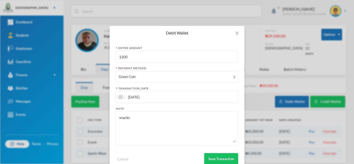
drag, startPoint x: 137, startPoint y: 57, endPoint x: 78, endPoint y: 57, distance: 58.5
click at [78, 57] on div "Debit Wallet Enter Amount 1200 Payment Method Green Coin transaction_date [DATE…" at bounding box center [177, 82] width 354 height 164
type input "600"
click at [212, 158] on button "Save Transaction" at bounding box center [221, 159] width 34 height 12
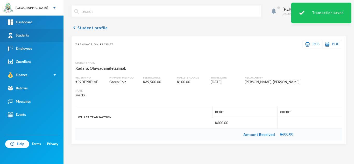
click at [31, 31] on link "Students" at bounding box center [31, 35] width 63 height 13
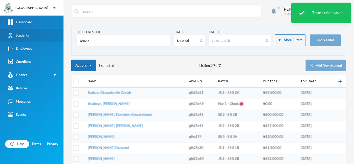
drag, startPoint x: 65, startPoint y: 39, endPoint x: 38, endPoint y: 36, distance: 27.8
click at [38, 36] on div "Greenland Hall Your Bluebic Account Greenland Hall Add a New School Dashboard S…" at bounding box center [177, 82] width 354 height 164
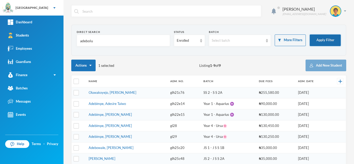
type input "adebolu"
click at [314, 36] on button "Apply Filter" at bounding box center [325, 40] width 31 height 12
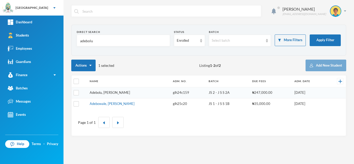
click at [111, 93] on link "Adebolu, [PERSON_NAME]" at bounding box center [110, 92] width 40 height 4
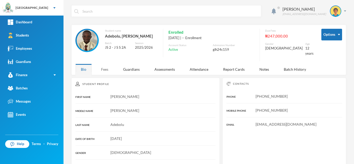
click at [101, 66] on div "Fees" at bounding box center [105, 69] width 18 height 11
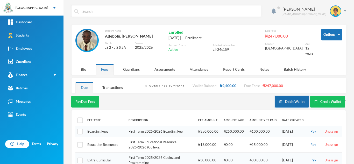
click at [282, 96] on button "Debit Wallet" at bounding box center [292, 102] width 34 height 12
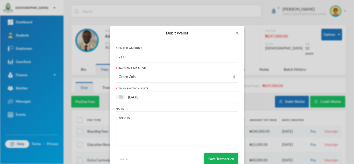
click at [210, 155] on button "Save Transaction" at bounding box center [221, 159] width 34 height 12
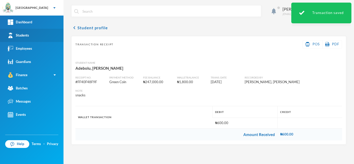
click at [35, 32] on link "Students" at bounding box center [31, 35] width 63 height 13
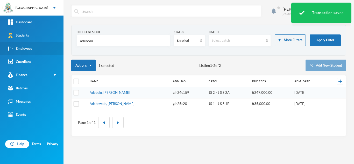
drag, startPoint x: 96, startPoint y: 39, endPoint x: 53, endPoint y: 43, distance: 44.0
click at [53, 43] on div "Greenland Hall Your Bluebic Account Greenland Hall Add a New School Dashboard S…" at bounding box center [177, 82] width 354 height 164
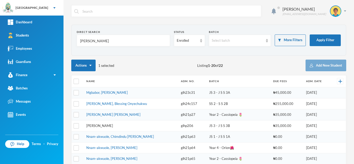
type input "[PERSON_NAME]"
click at [102, 124] on link "[PERSON_NAME]" at bounding box center [99, 126] width 27 height 4
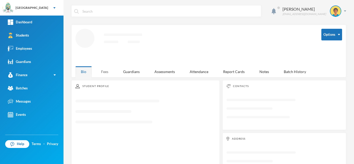
click at [109, 69] on div "Fees" at bounding box center [105, 71] width 18 height 11
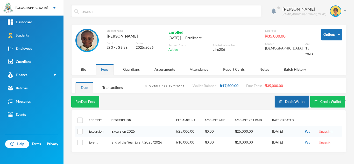
click at [293, 97] on button "Debit Wallet" at bounding box center [292, 102] width 34 height 12
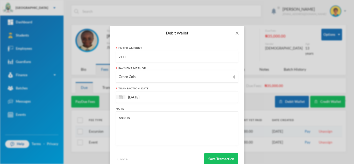
drag, startPoint x: 133, startPoint y: 58, endPoint x: 81, endPoint y: 49, distance: 52.7
click at [81, 49] on div "Debit Wallet Enter Amount 600 Payment Method Green Coin transaction_date [DATE]…" at bounding box center [177, 82] width 354 height 164
type input "700"
click at [217, 157] on button "Save Transaction" at bounding box center [221, 159] width 34 height 12
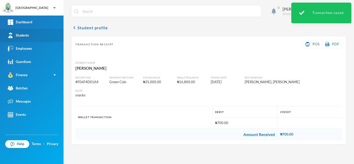
click at [46, 34] on link "Students" at bounding box center [31, 35] width 63 height 13
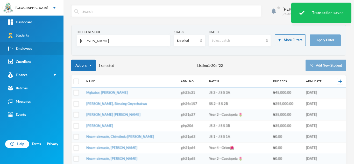
drag, startPoint x: 54, startPoint y: 42, endPoint x: 38, endPoint y: 41, distance: 15.3
click at [38, 41] on div "Greenland Hall Your Bluebic Account Greenland Hall Add a New School Dashboard S…" at bounding box center [177, 82] width 354 height 164
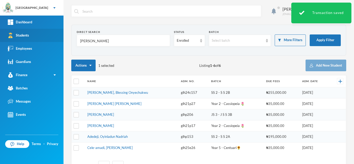
type input "m"
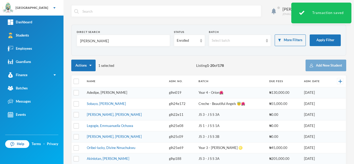
type input "[PERSON_NAME]"
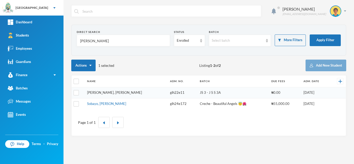
click at [107, 92] on link "[PERSON_NAME], [PERSON_NAME]" at bounding box center [114, 92] width 55 height 4
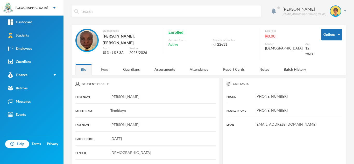
click at [106, 65] on div "Fees" at bounding box center [105, 69] width 18 height 11
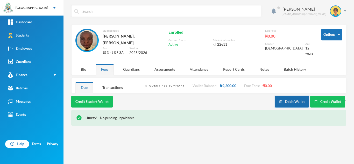
click at [283, 98] on button "Debit Wallet" at bounding box center [292, 102] width 34 height 12
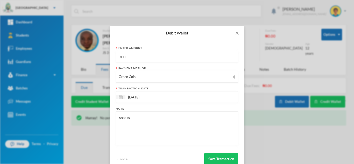
drag, startPoint x: 125, startPoint y: 57, endPoint x: 99, endPoint y: 56, distance: 25.9
click at [99, 56] on div "Debit Wallet Enter Amount 700 Payment Method Green Coin transaction_date [DATE]…" at bounding box center [177, 82] width 354 height 164
type input "1000"
click at [214, 155] on button "Save Transaction" at bounding box center [221, 159] width 34 height 12
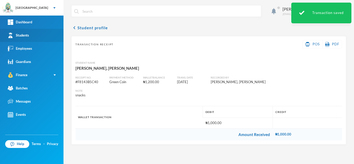
click at [37, 34] on link "Students" at bounding box center [31, 35] width 63 height 13
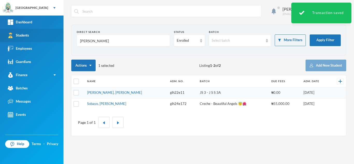
drag, startPoint x: 54, startPoint y: 40, endPoint x: 46, endPoint y: 38, distance: 7.7
click at [46, 38] on div "Greenland Hall Your Bluebic Account Greenland Hall Add a New School Dashboard S…" at bounding box center [177, 82] width 354 height 164
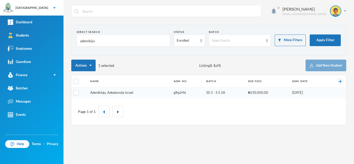
type input "adenikiju"
click at [110, 94] on link "Adenikinju, Adedamola Israel" at bounding box center [111, 92] width 43 height 4
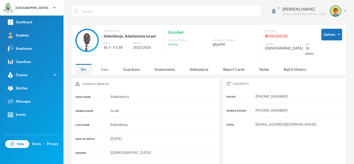
click at [104, 64] on div "Fees" at bounding box center [105, 69] width 18 height 11
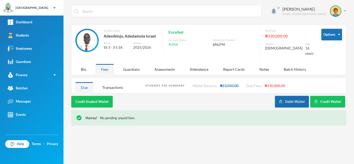
click at [288, 96] on button "Debit Wallet" at bounding box center [292, 102] width 34 height 12
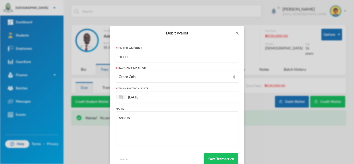
drag, startPoint x: 135, startPoint y: 59, endPoint x: 54, endPoint y: 52, distance: 80.6
click at [54, 52] on div "Debit Wallet Enter Amount 1000 Payment Method Green Coin transaction_date [DATE…" at bounding box center [177, 82] width 354 height 164
type input "1800"
click at [207, 157] on button "Save Transaction" at bounding box center [221, 159] width 34 height 12
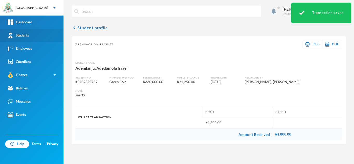
click at [27, 37] on div "Students" at bounding box center [18, 35] width 21 height 5
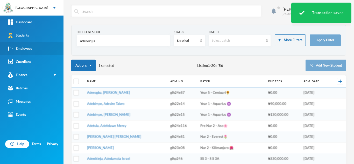
drag, startPoint x: 98, startPoint y: 40, endPoint x: 32, endPoint y: 47, distance: 66.1
click at [32, 47] on div "Greenland Hall Your Bluebic Account Greenland Hall Add a New School Dashboard S…" at bounding box center [177, 82] width 354 height 164
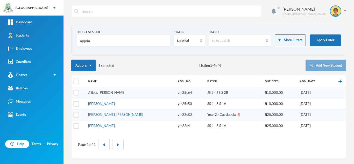
type input "ajijola"
click at [100, 92] on link "Ajijola, [PERSON_NAME]" at bounding box center [106, 92] width 37 height 4
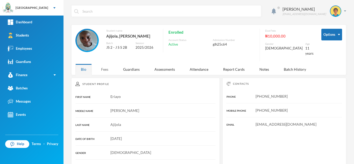
click at [104, 64] on div "Fees" at bounding box center [105, 69] width 18 height 11
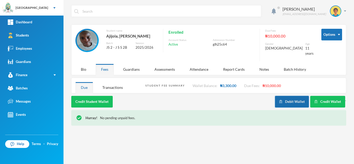
click at [293, 102] on button "Debit Wallet" at bounding box center [292, 102] width 34 height 12
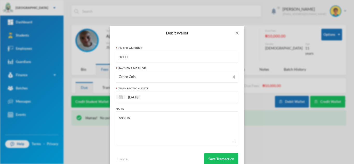
drag, startPoint x: 106, startPoint y: 56, endPoint x: 71, endPoint y: 54, distance: 35.0
click at [71, 54] on div "Debit Wallet Enter Amount 1800 Payment Method Green Coin transaction_date [DATE…" at bounding box center [177, 82] width 354 height 164
type input "700"
click at [219, 159] on button "Save Transaction" at bounding box center [221, 159] width 34 height 12
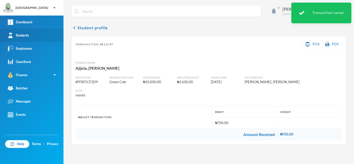
click at [36, 33] on link "Students" at bounding box center [31, 35] width 63 height 13
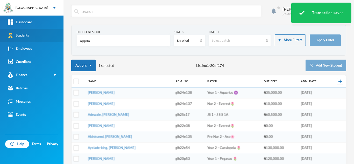
drag, startPoint x: 110, startPoint y: 45, endPoint x: 45, endPoint y: 38, distance: 66.3
click at [45, 38] on div "Greenland Hall Your Bluebic Account Greenland Hall Add a New School Dashboard S…" at bounding box center [177, 82] width 354 height 164
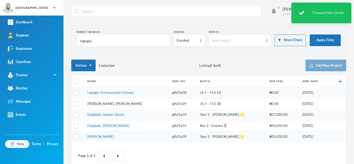
type input "legogie"
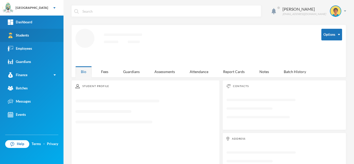
click at [43, 35] on link "Students" at bounding box center [31, 35] width 63 height 13
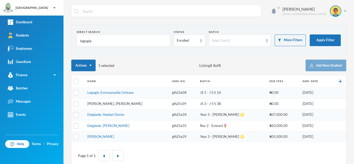
click at [109, 105] on link "[PERSON_NAME], [PERSON_NAME]" at bounding box center [114, 104] width 55 height 4
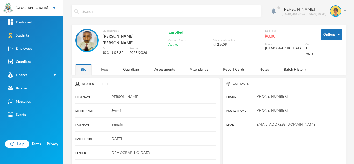
click at [103, 67] on div "Fees" at bounding box center [105, 69] width 18 height 11
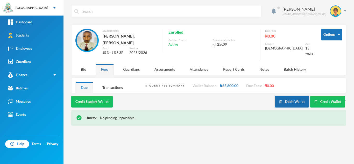
click at [286, 99] on button "Debit Wallet" at bounding box center [292, 102] width 34 height 12
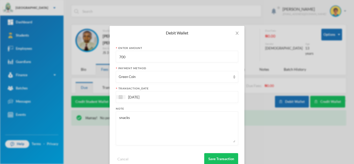
click at [97, 53] on div "Debit Wallet Enter Amount 700 Payment Method Green Coin transaction_date [DATE]…" at bounding box center [177, 82] width 354 height 164
type input "1000"
click at [214, 156] on button "Save Transaction" at bounding box center [221, 159] width 34 height 12
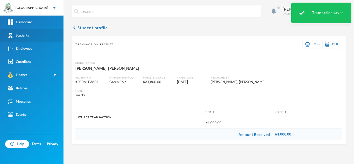
click at [35, 38] on link "Students" at bounding box center [31, 35] width 63 height 13
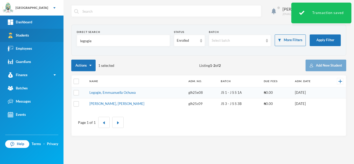
drag, startPoint x: 95, startPoint y: 40, endPoint x: 52, endPoint y: 39, distance: 43.8
click at [52, 39] on div "Greenland Hall Your Bluebic Account Greenland Hall Add a New School Dashboard S…" at bounding box center [177, 82] width 354 height 164
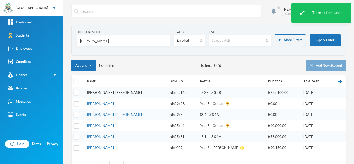
type input "[PERSON_NAME]"
click at [115, 93] on link "[PERSON_NAME], [PERSON_NAME]" at bounding box center [114, 92] width 55 height 4
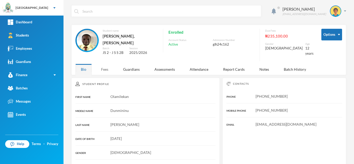
click at [102, 66] on div "Fees" at bounding box center [105, 69] width 18 height 11
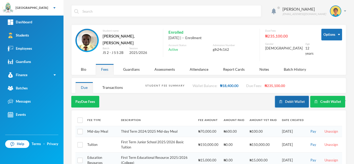
click at [286, 97] on button "Debit Wallet" at bounding box center [292, 102] width 34 height 12
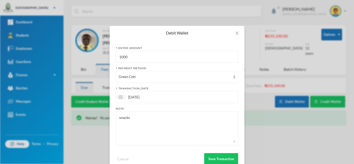
drag, startPoint x: 129, startPoint y: 62, endPoint x: 82, endPoint y: 57, distance: 47.6
click at [82, 57] on div "Debit Wallet Enter Amount 1000 Payment Method Green Coin transaction_date [DATE…" at bounding box center [177, 82] width 354 height 164
type input "400"
click at [214, 156] on button "Save Transaction" at bounding box center [221, 159] width 34 height 12
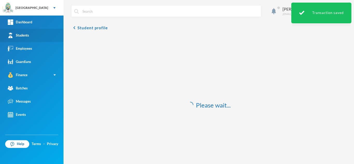
click at [33, 36] on link "Students" at bounding box center [31, 35] width 63 height 13
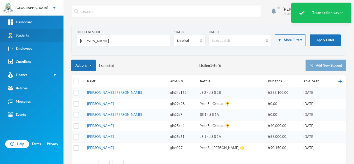
drag, startPoint x: 62, startPoint y: 41, endPoint x: 48, endPoint y: 42, distance: 14.2
click at [48, 42] on div "Greenland Hall Your Bluebic Account Greenland Hall Add a New School Dashboard S…" at bounding box center [177, 82] width 354 height 164
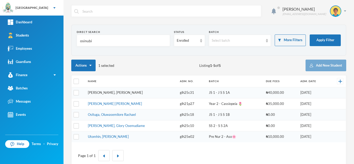
type input "osinubi"
click at [104, 94] on link "[PERSON_NAME], [PERSON_NAME]" at bounding box center [115, 92] width 55 height 4
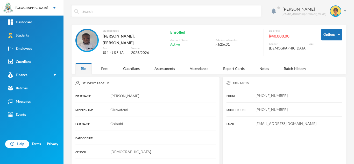
click at [106, 67] on div "Fees" at bounding box center [105, 68] width 18 height 11
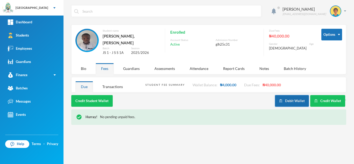
click at [284, 101] on button "Debit Wallet" at bounding box center [292, 101] width 34 height 12
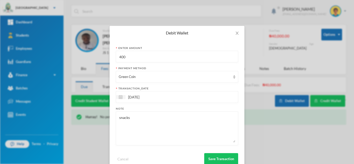
drag, startPoint x: 129, startPoint y: 57, endPoint x: 80, endPoint y: 48, distance: 50.0
click at [80, 48] on div "Debit Wallet Enter Amount 400 Payment Method Green Coin transaction_date [DATE]…" at bounding box center [177, 82] width 354 height 164
type input "500"
click at [217, 160] on button "Save Transaction" at bounding box center [221, 159] width 34 height 12
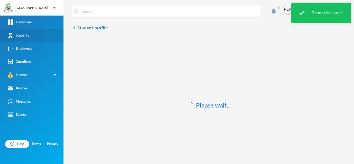
click at [42, 35] on link "Students" at bounding box center [31, 35] width 63 height 13
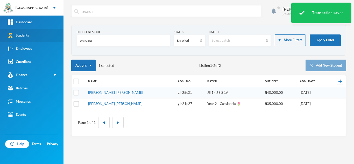
drag, startPoint x: 105, startPoint y: 44, endPoint x: 54, endPoint y: 39, distance: 50.8
click at [54, 39] on div "Greenland Hall Your Bluebic Account Greenland Hall Add a New School Dashboard S…" at bounding box center [177, 82] width 354 height 164
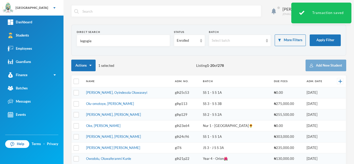
type input "legogie"
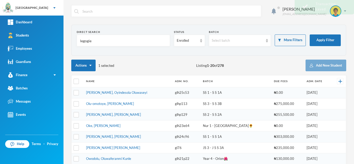
click at [108, 93] on link "[PERSON_NAME], Oyindesola Oluwaseyi" at bounding box center [116, 92] width 61 height 4
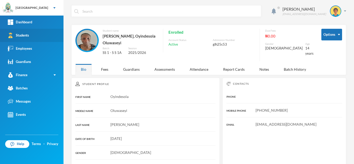
click at [40, 37] on link "Students" at bounding box center [31, 35] width 63 height 13
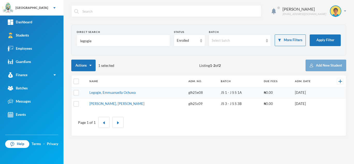
click at [102, 92] on link "Legogie, Emmuanuella Ochuwa" at bounding box center [112, 92] width 46 height 4
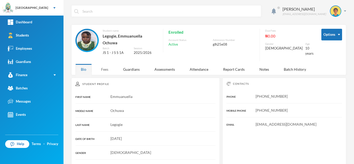
click at [105, 64] on div "Fees" at bounding box center [105, 69] width 18 height 11
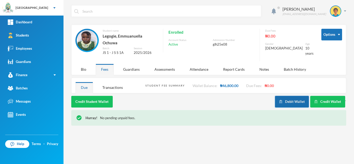
click at [292, 98] on button "Debit Wallet" at bounding box center [292, 102] width 34 height 12
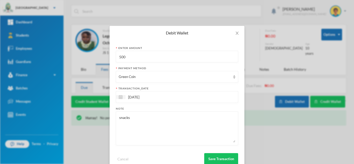
drag, startPoint x: 139, startPoint y: 55, endPoint x: 103, endPoint y: 55, distance: 36.0
click at [103, 55] on div "Debit Wallet Enter Amount 500 Payment Method Green Coin transaction_date [DATE]…" at bounding box center [177, 82] width 354 height 164
type input "600"
click at [213, 157] on button "Save Transaction" at bounding box center [221, 159] width 34 height 12
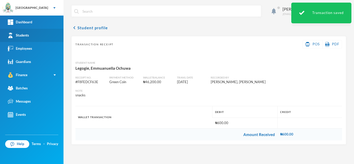
click at [52, 38] on link "Students" at bounding box center [31, 35] width 63 height 13
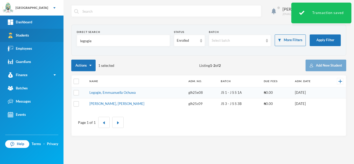
drag, startPoint x: 73, startPoint y: 40, endPoint x: 49, endPoint y: 37, distance: 23.7
click at [49, 37] on div "Greenland Hall Your Bluebic Account Greenland Hall Add a New School Dashboard S…" at bounding box center [177, 82] width 354 height 164
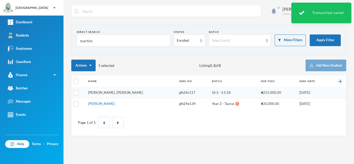
type input "martins"
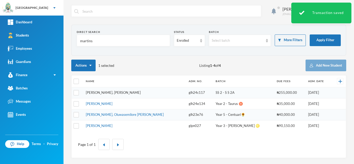
click at [106, 93] on link "[PERSON_NAME], [PERSON_NAME]" at bounding box center [113, 92] width 55 height 4
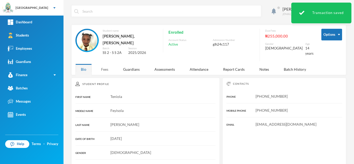
click at [105, 66] on div "Fees" at bounding box center [105, 69] width 18 height 11
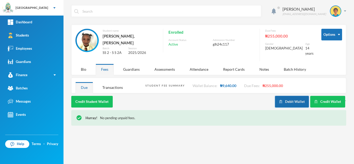
click at [285, 97] on button "Debit Wallet" at bounding box center [292, 102] width 34 height 12
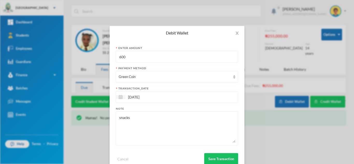
drag, startPoint x: 135, startPoint y: 55, endPoint x: 104, endPoint y: 54, distance: 31.1
click at [104, 54] on div "Debit Wallet Enter Amount 600 Payment Method Green Coin transaction_date [DATE]…" at bounding box center [177, 82] width 354 height 164
type input "800"
click at [223, 158] on button "Save Transaction" at bounding box center [221, 159] width 34 height 12
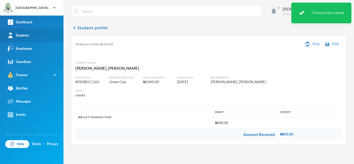
click at [31, 35] on link "Students" at bounding box center [31, 35] width 63 height 13
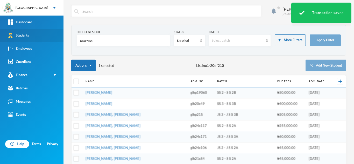
click at [31, 35] on link "Students" at bounding box center [31, 35] width 63 height 13
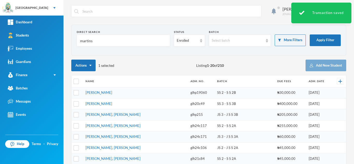
drag, startPoint x: 101, startPoint y: 45, endPoint x: 78, endPoint y: 44, distance: 22.6
click at [78, 44] on div "martins" at bounding box center [123, 41] width 93 height 12
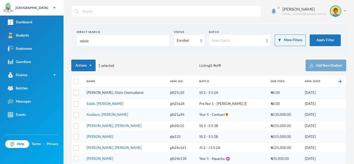
type input "edale"
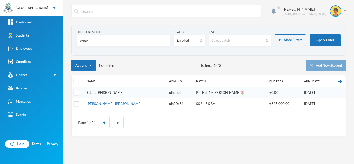
click at [104, 92] on link "Edafe, [PERSON_NAME]" at bounding box center [105, 92] width 37 height 4
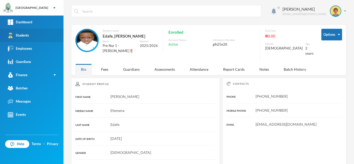
click at [40, 35] on link "Students" at bounding box center [31, 35] width 63 height 13
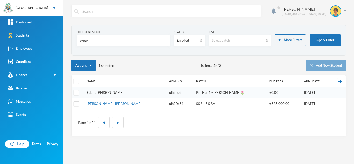
click at [112, 92] on tbody "Edafe, [PERSON_NAME] glh25e28 Pre Nur 1 - [PERSON_NAME]🌷 ₦0.00 [DATE] [PERSON_N…" at bounding box center [208, 98] width 274 height 22
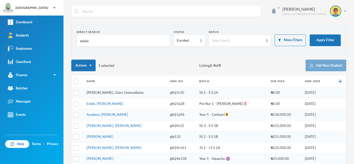
click at [98, 93] on link "[PERSON_NAME], Glory Osemudiame" at bounding box center [115, 92] width 57 height 4
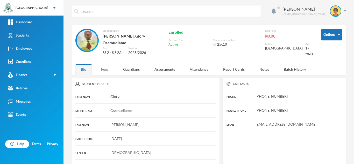
click at [107, 65] on div "Fees" at bounding box center [105, 69] width 18 height 11
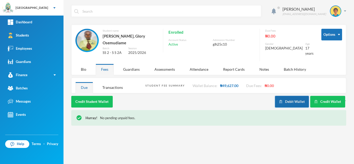
click at [287, 98] on button "Debit Wallet" at bounding box center [292, 102] width 34 height 12
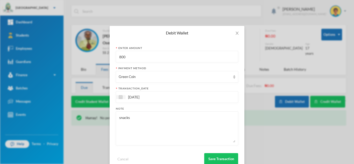
drag, startPoint x: 131, startPoint y: 55, endPoint x: 80, endPoint y: 48, distance: 51.3
click at [80, 48] on div "Debit Wallet Enter Amount 800 Payment Method Green Coin transaction_date [DATE]…" at bounding box center [177, 82] width 354 height 164
type input "300"
click at [217, 158] on button "Save Transaction" at bounding box center [221, 159] width 34 height 12
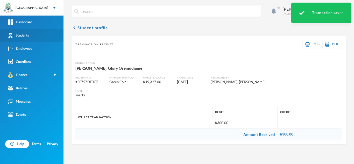
click at [37, 34] on link "Students" at bounding box center [31, 35] width 63 height 13
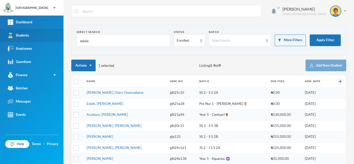
drag, startPoint x: 88, startPoint y: 41, endPoint x: 53, endPoint y: 38, distance: 35.1
click at [53, 38] on div "Greenland Hall Your Bluebic Account Greenland Hall Add a New School Dashboard S…" at bounding box center [177, 82] width 354 height 164
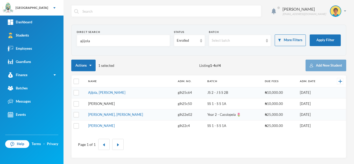
type input "ajijola"
click at [106, 104] on link "[PERSON_NAME]" at bounding box center [101, 104] width 27 height 4
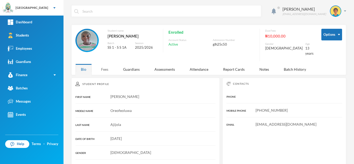
click at [103, 66] on div "Fees" at bounding box center [105, 69] width 18 height 11
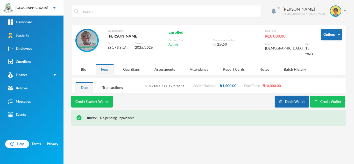
click at [286, 96] on button "Debit Wallet" at bounding box center [292, 102] width 34 height 12
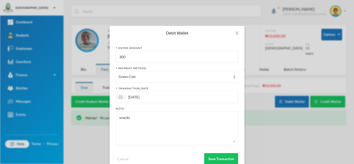
drag, startPoint x: 141, startPoint y: 55, endPoint x: 95, endPoint y: 55, distance: 46.1
click at [95, 55] on div "Debit Wallet Enter Amount 300 Payment Method Green Coin transaction_date [DATE]…" at bounding box center [177, 82] width 354 height 164
type input "700"
click at [210, 157] on button "Save Transaction" at bounding box center [221, 159] width 34 height 12
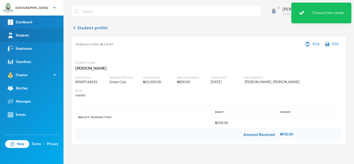
click at [37, 34] on link "Students" at bounding box center [31, 35] width 63 height 13
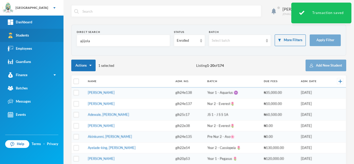
drag, startPoint x: 40, startPoint y: 40, endPoint x: 32, endPoint y: 38, distance: 7.9
click at [32, 38] on div "Greenland Hall Your Bluebic Account Greenland Hall Add a New School Dashboard S…" at bounding box center [177, 82] width 354 height 164
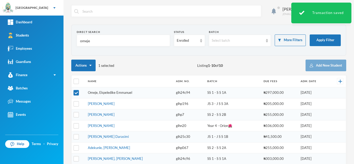
type input "omeje"
click at [104, 93] on link "Omeje, Ekpeledike Emmanuel" at bounding box center [110, 92] width 44 height 4
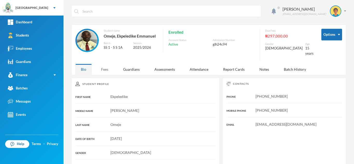
click at [104, 64] on div "Fees" at bounding box center [105, 69] width 18 height 11
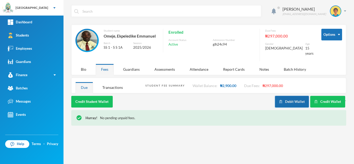
click at [290, 101] on button "Debit Wallet" at bounding box center [292, 102] width 34 height 12
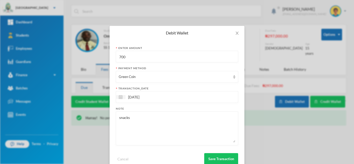
drag, startPoint x: 127, startPoint y: 59, endPoint x: 98, endPoint y: 53, distance: 29.7
click at [98, 53] on div "Debit Wallet Enter Amount 700 Payment Method Green Coin transaction_date [DATE]…" at bounding box center [177, 82] width 354 height 164
type input "200"
click at [213, 156] on button "Save Transaction" at bounding box center [221, 159] width 34 height 12
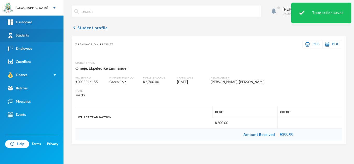
click at [46, 39] on link "Students" at bounding box center [31, 35] width 63 height 13
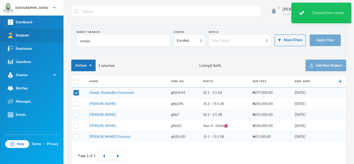
drag, startPoint x: 91, startPoint y: 43, endPoint x: 61, endPoint y: 34, distance: 31.7
click at [61, 34] on div "Greenland Hall Your Bluebic Account Greenland Hall Add a New School Dashboard S…" at bounding box center [177, 82] width 354 height 164
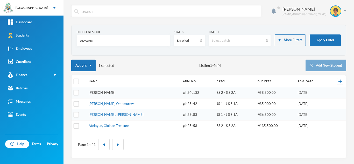
type input "oloyede"
click at [107, 93] on link "[PERSON_NAME]" at bounding box center [102, 92] width 27 height 4
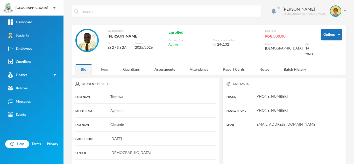
click at [105, 68] on div "Fees" at bounding box center [105, 69] width 18 height 11
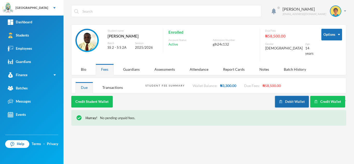
click at [294, 96] on button "Debit Wallet" at bounding box center [292, 102] width 34 height 12
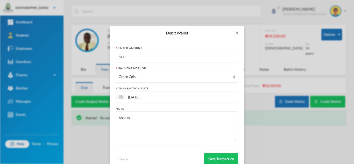
drag, startPoint x: 130, startPoint y: 58, endPoint x: 90, endPoint y: 55, distance: 40.7
click at [90, 55] on div "Debit Wallet Enter Amount 200 Payment Method Green Coin transaction_date [DATE]…" at bounding box center [177, 82] width 354 height 164
type input "300"
click at [218, 158] on button "Save Transaction" at bounding box center [221, 159] width 34 height 12
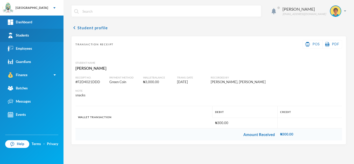
click at [32, 36] on link "Students" at bounding box center [31, 35] width 63 height 13
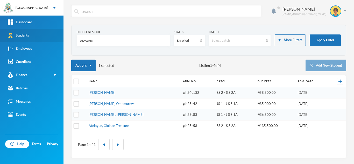
drag, startPoint x: 96, startPoint y: 44, endPoint x: 54, endPoint y: 38, distance: 41.8
click at [54, 38] on div "Greenland Hall Your Bluebic Account Greenland Hall Add a New School Dashboard S…" at bounding box center [177, 82] width 354 height 164
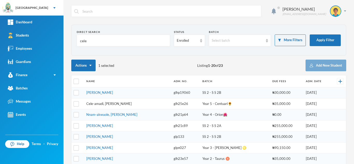
type input "cele"
click at [112, 103] on link "Cele-amadi, [PERSON_NAME]" at bounding box center [108, 104] width 45 height 4
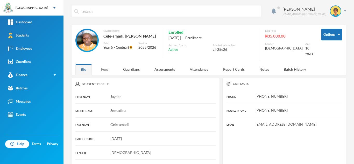
click at [104, 72] on div "Aderogba Olumide [EMAIL_ADDRESS][DOMAIN_NAME] Options Student name Cele-amadi, …" at bounding box center [208, 82] width 290 height 164
click at [102, 67] on div "Fees" at bounding box center [105, 69] width 18 height 11
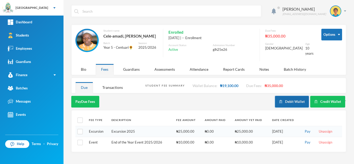
click at [282, 96] on button "Debit Wallet" at bounding box center [292, 102] width 34 height 12
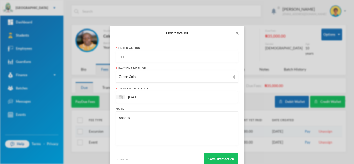
drag, startPoint x: 125, startPoint y: 58, endPoint x: 90, endPoint y: 60, distance: 34.5
click at [90, 60] on div "Debit Wallet Enter Amount 300 Payment Method Green Coin transaction_date [DATE]…" at bounding box center [177, 82] width 354 height 164
type input "500"
drag, startPoint x: 142, startPoint y: 122, endPoint x: 99, endPoint y: 117, distance: 43.5
click at [99, 117] on div "Debit Wallet Enter Amount 500 Payment Method Green Coin transaction_date [DATE]…" at bounding box center [177, 82] width 354 height 164
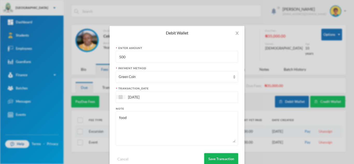
type textarea "food"
click at [206, 155] on button "Save Transaction" at bounding box center [221, 159] width 34 height 12
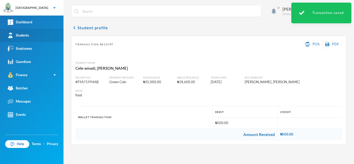
click at [31, 34] on link "Students" at bounding box center [31, 35] width 63 height 13
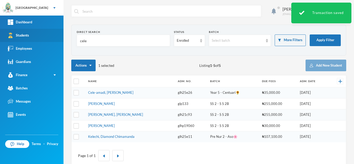
drag, startPoint x: 97, startPoint y: 40, endPoint x: 26, endPoint y: 38, distance: 71.5
click at [26, 38] on div "Greenland Hall Your Bluebic Account Greenland Hall Add a New School Dashboard S…" at bounding box center [177, 82] width 354 height 164
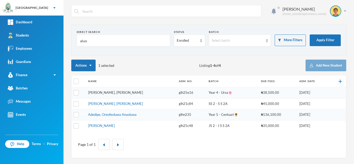
type input "aluo"
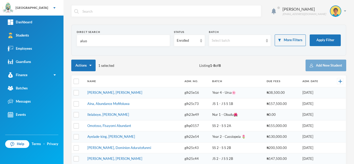
drag, startPoint x: 110, startPoint y: 92, endPoint x: 97, endPoint y: 94, distance: 13.9
click at [97, 92] on link "[PERSON_NAME], [PERSON_NAME]" at bounding box center [114, 92] width 55 height 4
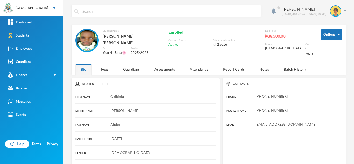
click at [105, 72] on div "Aderogba Olumide [EMAIL_ADDRESS][DOMAIN_NAME] Options Student name [PERSON_NAME…" at bounding box center [208, 82] width 290 height 164
click at [106, 64] on div "Fees" at bounding box center [105, 69] width 18 height 11
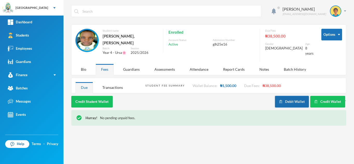
click at [289, 96] on button "Debit Wallet" at bounding box center [292, 102] width 34 height 12
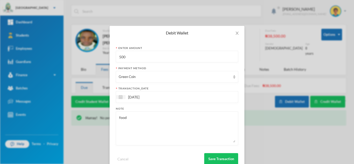
drag, startPoint x: 136, startPoint y: 61, endPoint x: 103, endPoint y: 54, distance: 33.8
click at [103, 54] on div "Debit Wallet Enter Amount 500 Payment Method Green Coin transaction_date [DATE]…" at bounding box center [177, 82] width 354 height 164
type input "600"
click at [212, 159] on button "Save Transaction" at bounding box center [221, 159] width 34 height 12
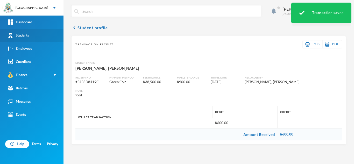
click at [28, 32] on link "Students" at bounding box center [31, 35] width 63 height 13
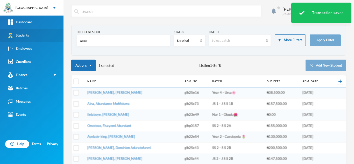
click at [38, 41] on div "Greenland Hall Your Bluebic Account Greenland Hall Add a New School Dashboard S…" at bounding box center [177, 82] width 354 height 164
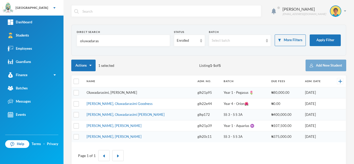
type input "oluwadaras"
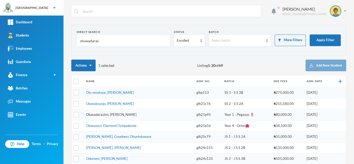
click at [125, 91] on link "Olu-omotoye, [PERSON_NAME]" at bounding box center [110, 92] width 48 height 4
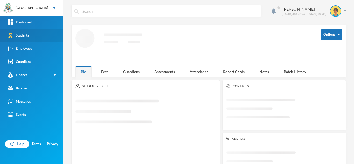
click at [39, 30] on link "Students" at bounding box center [31, 35] width 63 height 13
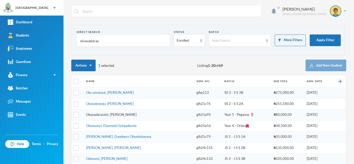
click at [107, 92] on link "Olu-omotoye, [PERSON_NAME]" at bounding box center [110, 92] width 48 height 4
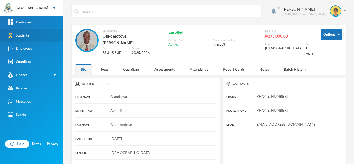
click at [50, 31] on link "Students" at bounding box center [31, 35] width 63 height 13
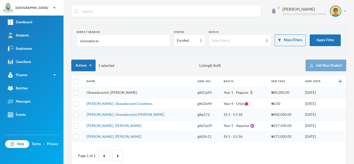
click at [120, 93] on link "Oluwadarasimi, [PERSON_NAME]" at bounding box center [112, 92] width 51 height 4
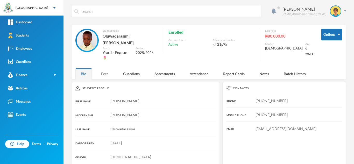
click at [101, 68] on div "Fees" at bounding box center [105, 73] width 18 height 11
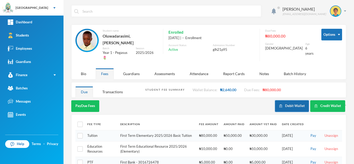
click at [292, 101] on button "Debit Wallet" at bounding box center [292, 106] width 34 height 12
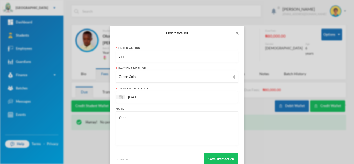
drag, startPoint x: 113, startPoint y: 56, endPoint x: 93, endPoint y: 55, distance: 20.2
click at [93, 55] on div "Debit Wallet Enter Amount 600 Payment Method Green Coin transaction_date [DATE]…" at bounding box center [177, 82] width 354 height 164
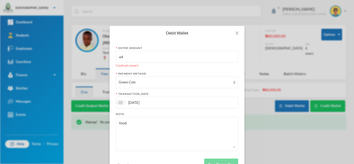
type input "e"
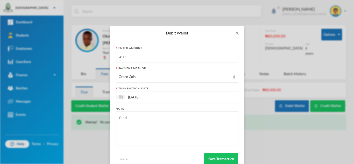
type input "450"
drag, startPoint x: 104, startPoint y: 114, endPoint x: 79, endPoint y: 109, distance: 25.9
click at [79, 109] on div "Debit Wallet Enter Amount 450 Payment Method Green Coin transaction_date [DATE]…" at bounding box center [177, 82] width 354 height 164
type textarea "snacks"
click at [218, 157] on button "Save Transaction" at bounding box center [221, 159] width 34 height 12
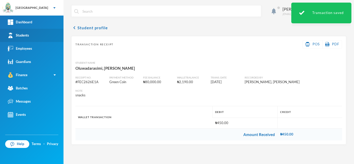
click at [33, 32] on link "Students" at bounding box center [31, 35] width 63 height 13
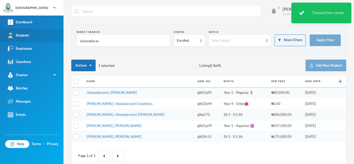
drag, startPoint x: 107, startPoint y: 42, endPoint x: 23, endPoint y: 29, distance: 84.9
click at [23, 29] on div "Greenland Hall Your Bluebic Account Greenland Hall Add a New School Dashboard S…" at bounding box center [177, 82] width 354 height 164
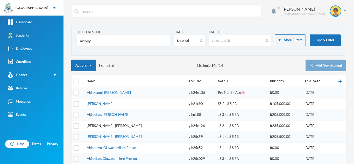
type input "akinjiy"
click at [110, 126] on link "[PERSON_NAME], [PERSON_NAME]" at bounding box center [114, 126] width 55 height 4
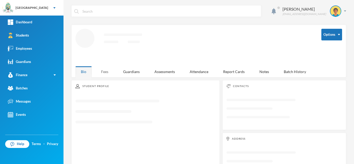
click at [103, 70] on div "Fees" at bounding box center [105, 71] width 18 height 11
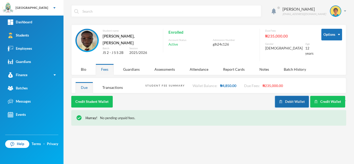
click at [282, 100] on img "button" at bounding box center [280, 101] width 3 height 3
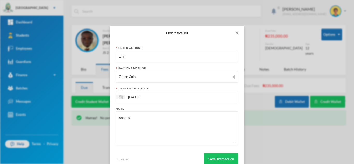
click at [143, 133] on textarea "snacks" at bounding box center [177, 128] width 117 height 28
type textarea "snacks for adediwura"
click at [209, 160] on button "Save Transaction" at bounding box center [221, 159] width 34 height 12
click at [205, 157] on button "Save Transaction" at bounding box center [221, 159] width 34 height 12
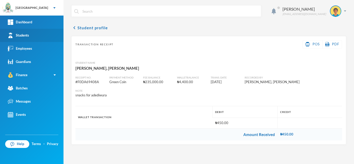
click at [34, 33] on link "Students" at bounding box center [31, 35] width 63 height 13
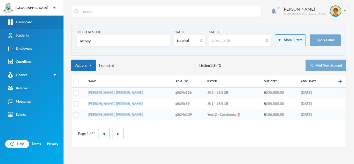
drag, startPoint x: 93, startPoint y: 42, endPoint x: 9, endPoint y: 22, distance: 86.5
click at [9, 22] on div "Greenland Hall Your Bluebic Account Greenland Hall Add a New School Dashboard S…" at bounding box center [177, 82] width 354 height 164
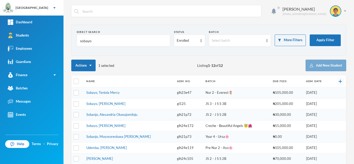
type input "sobayo"
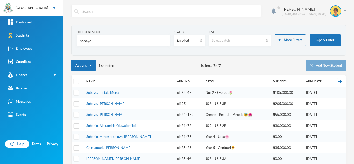
click at [97, 94] on link "Sobayo, Teniola Mercy" at bounding box center [102, 92] width 33 height 4
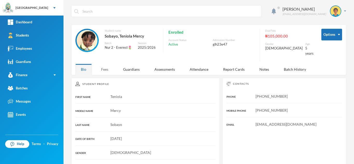
click at [103, 65] on div "Fees" at bounding box center [105, 69] width 18 height 11
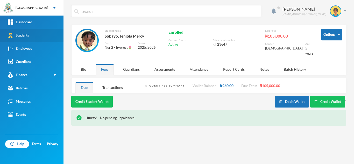
click at [49, 34] on link "Students" at bounding box center [31, 35] width 63 height 13
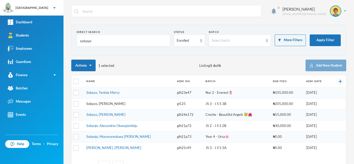
click at [113, 103] on link "Sobayo, [PERSON_NAME]" at bounding box center [105, 104] width 39 height 4
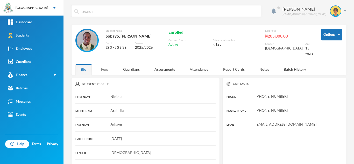
click at [105, 64] on div "Fees" at bounding box center [105, 69] width 18 height 11
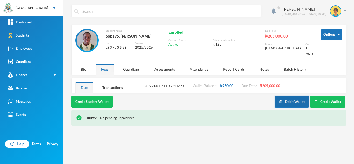
click at [286, 96] on button "Debit Wallet" at bounding box center [292, 102] width 34 height 12
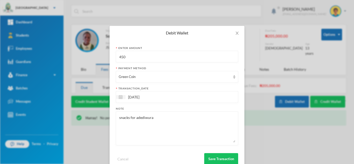
drag, startPoint x: 127, startPoint y: 54, endPoint x: 79, endPoint y: 50, distance: 47.6
click at [79, 50] on div "Debit Wallet Enter Amount 450 Payment Method Green Coin transaction_date [DATE]…" at bounding box center [177, 82] width 354 height 164
type input "300"
drag, startPoint x: 164, startPoint y: 119, endPoint x: 134, endPoint y: 119, distance: 30.3
click at [134, 119] on textarea "snacks for adediwura" at bounding box center [177, 128] width 117 height 28
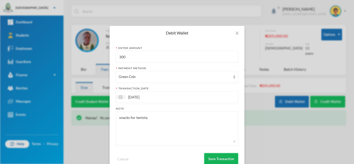
type textarea "snacks for teniola"
click at [220, 159] on button "Save Transaction" at bounding box center [221, 159] width 34 height 12
